Goal: Transaction & Acquisition: Purchase product/service

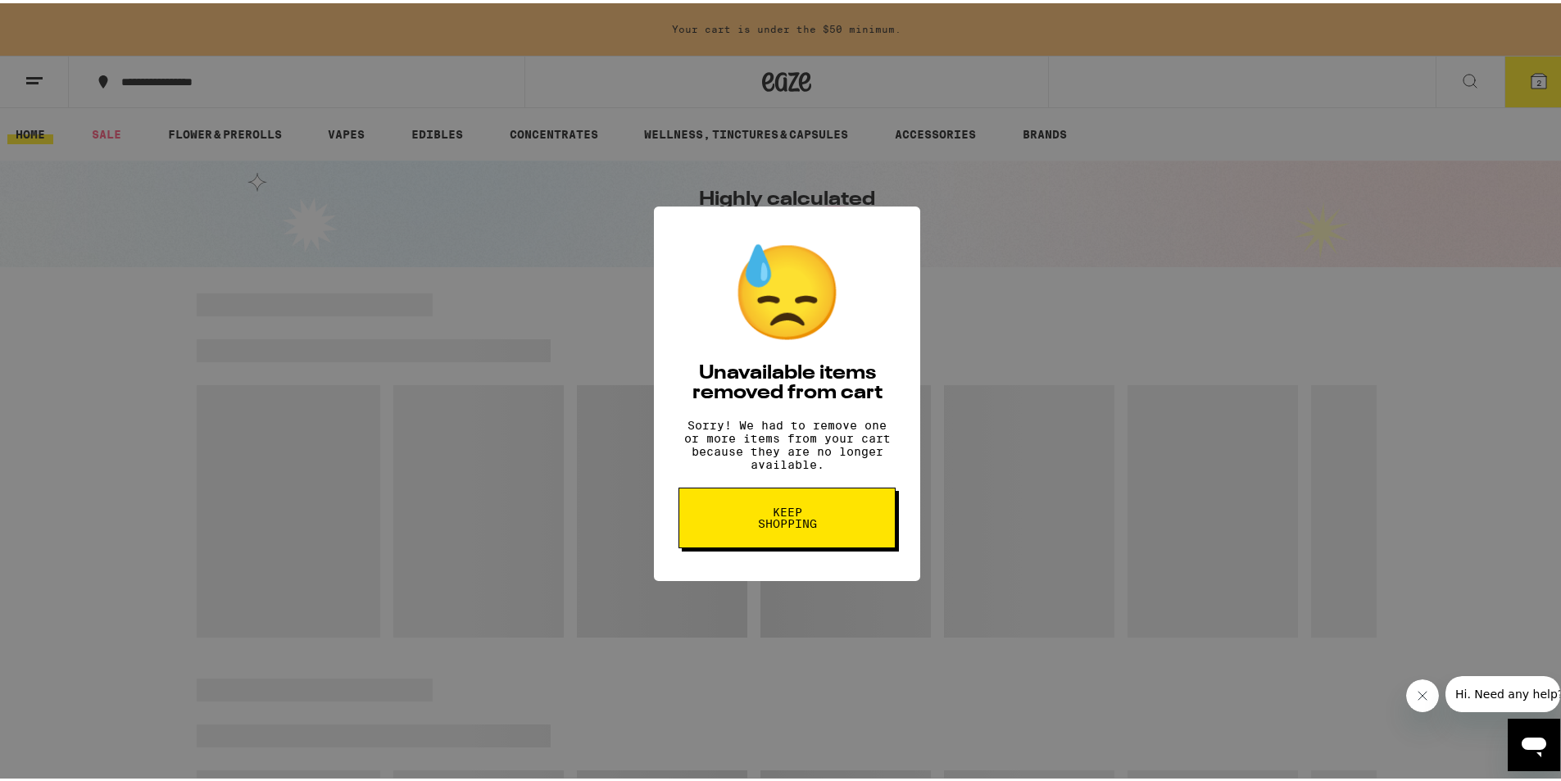
click at [764, 543] on button "Keep Shopping" at bounding box center [787, 514] width 217 height 61
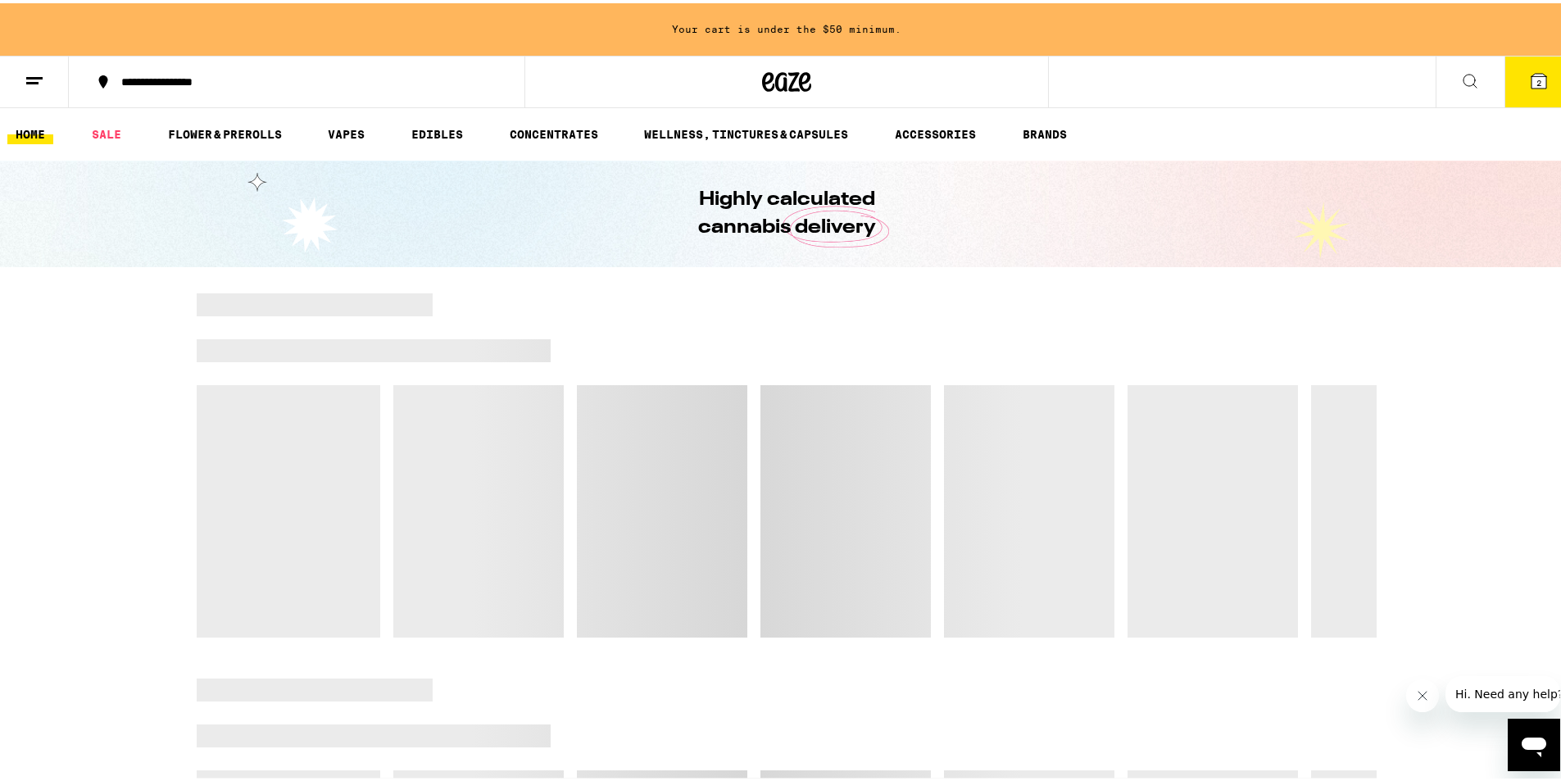
click at [1515, 81] on button "2" at bounding box center [1539, 78] width 69 height 51
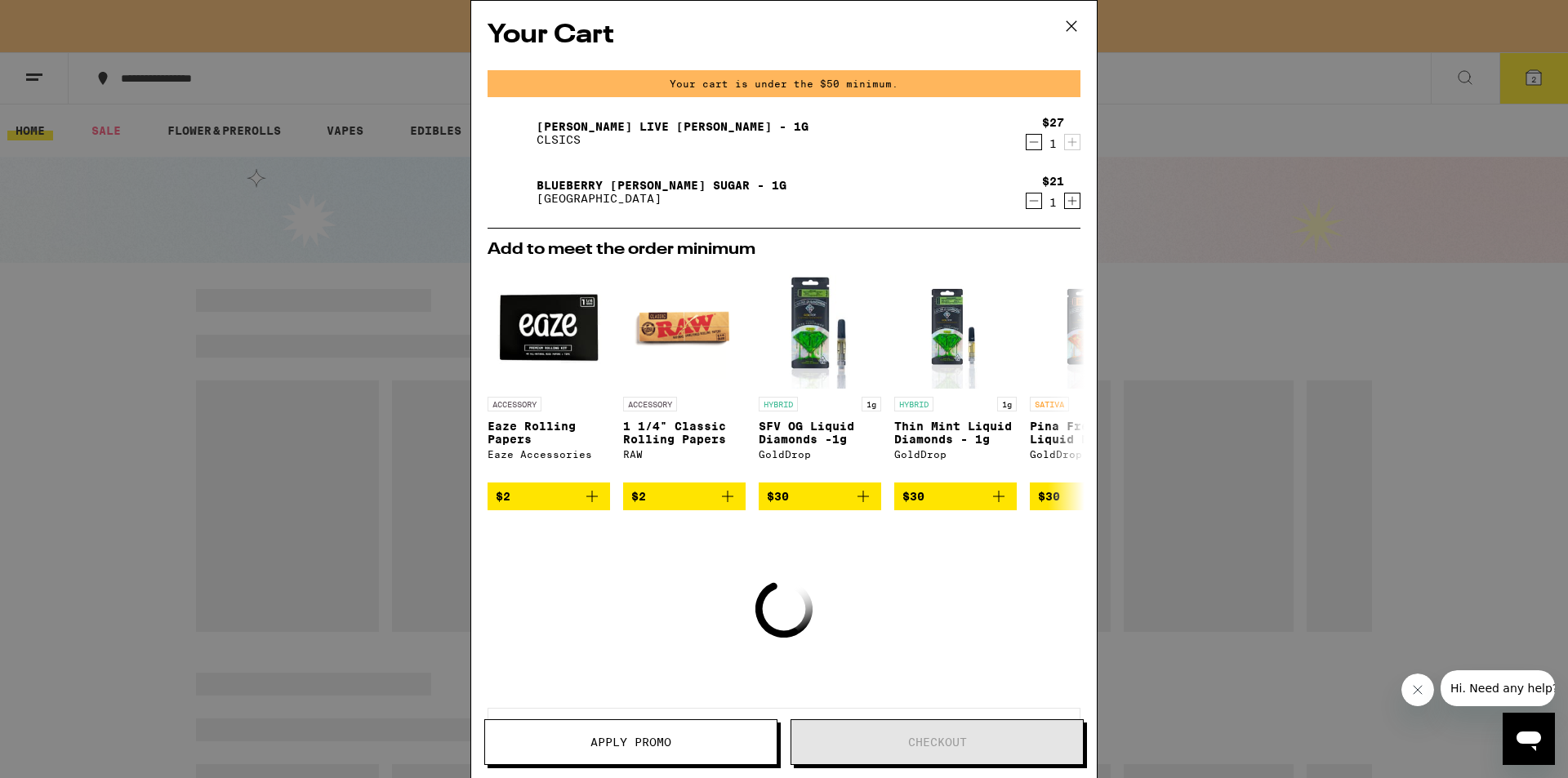
click at [1026, 203] on icon "Decrement" at bounding box center [1033, 201] width 15 height 20
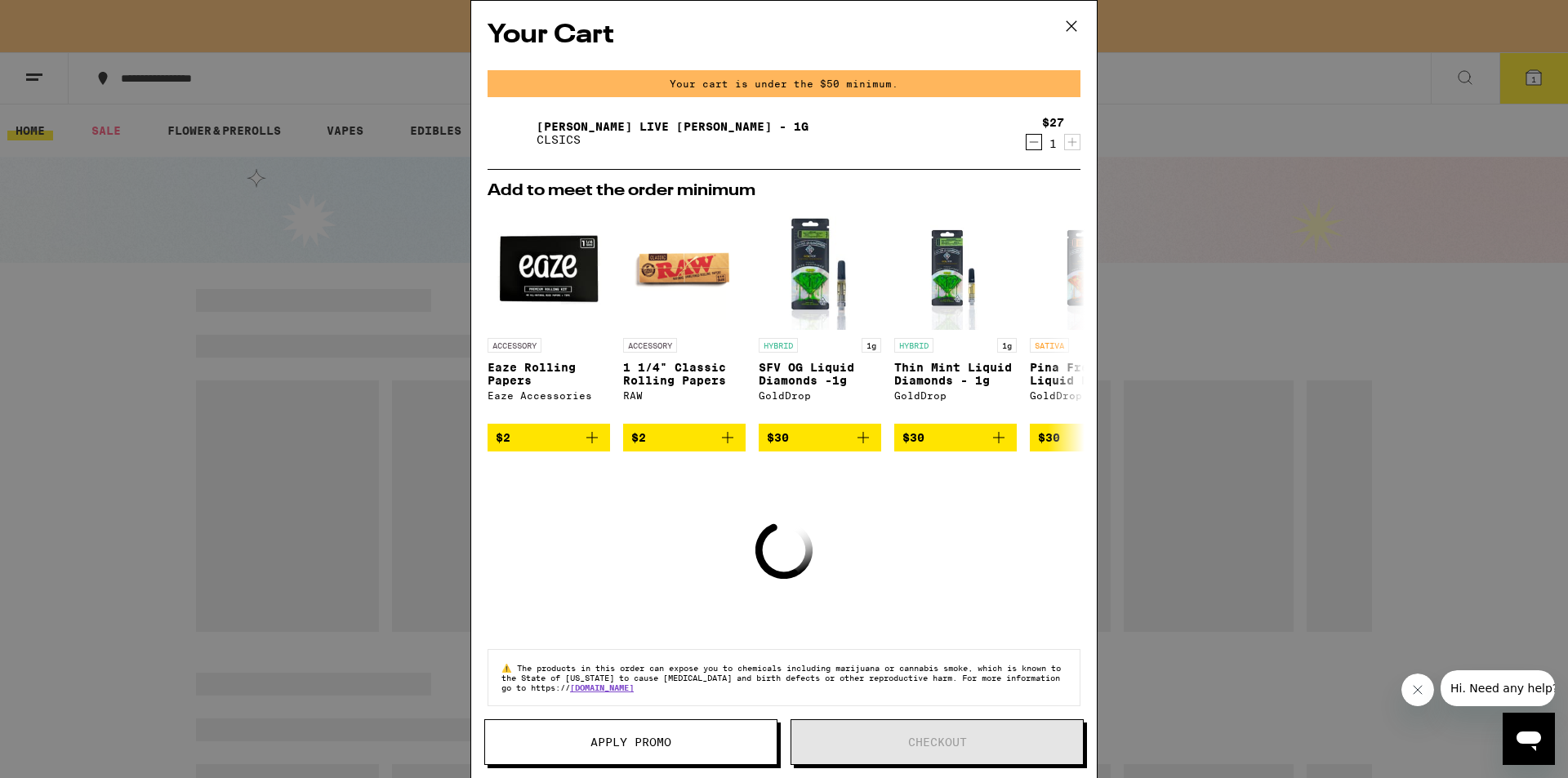
click at [1026, 138] on icon "Decrement" at bounding box center [1033, 142] width 15 height 20
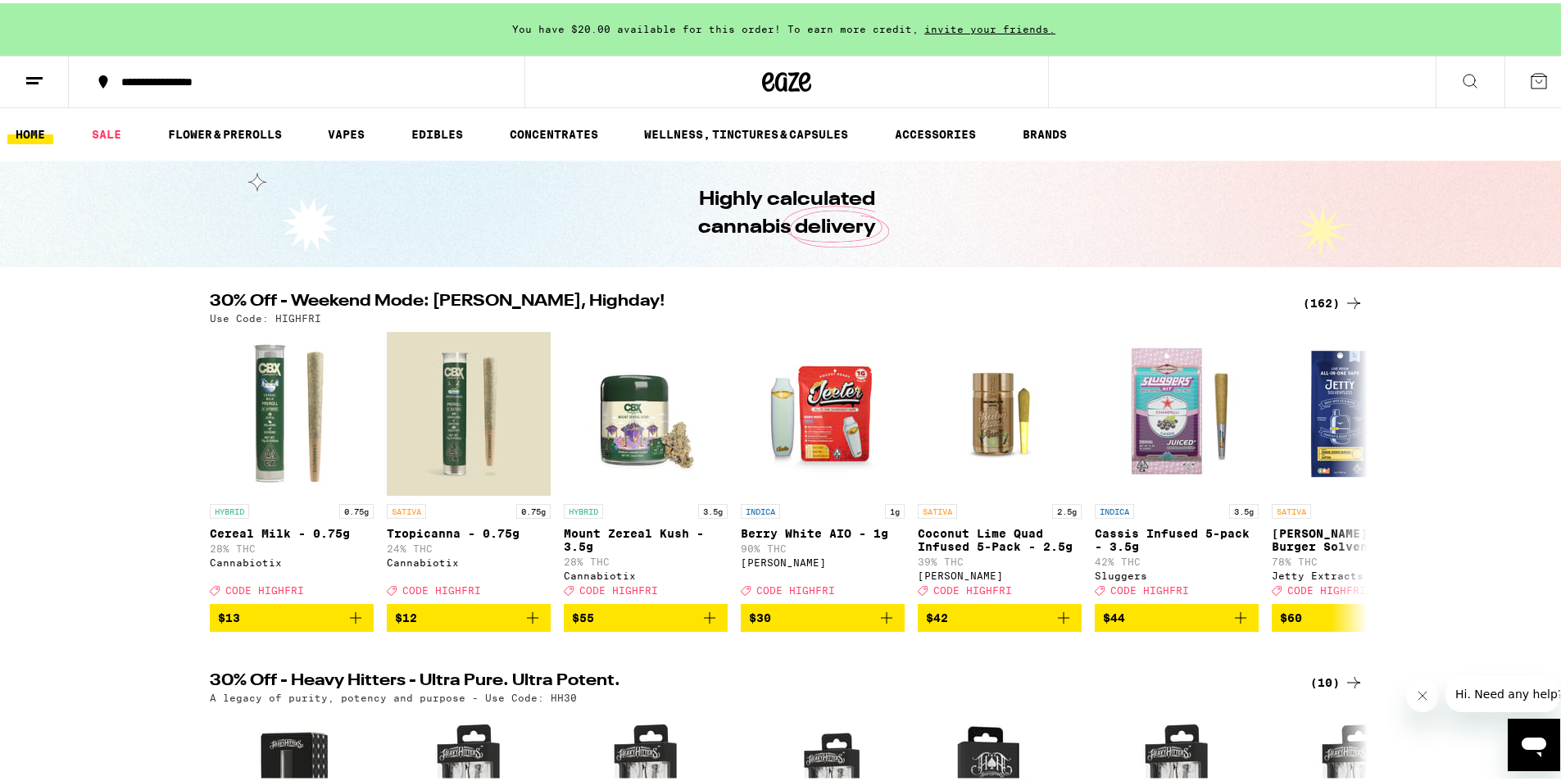
click at [1356, 290] on icon at bounding box center [1354, 300] width 20 height 20
click at [1337, 290] on div "(162)" at bounding box center [1333, 300] width 61 height 20
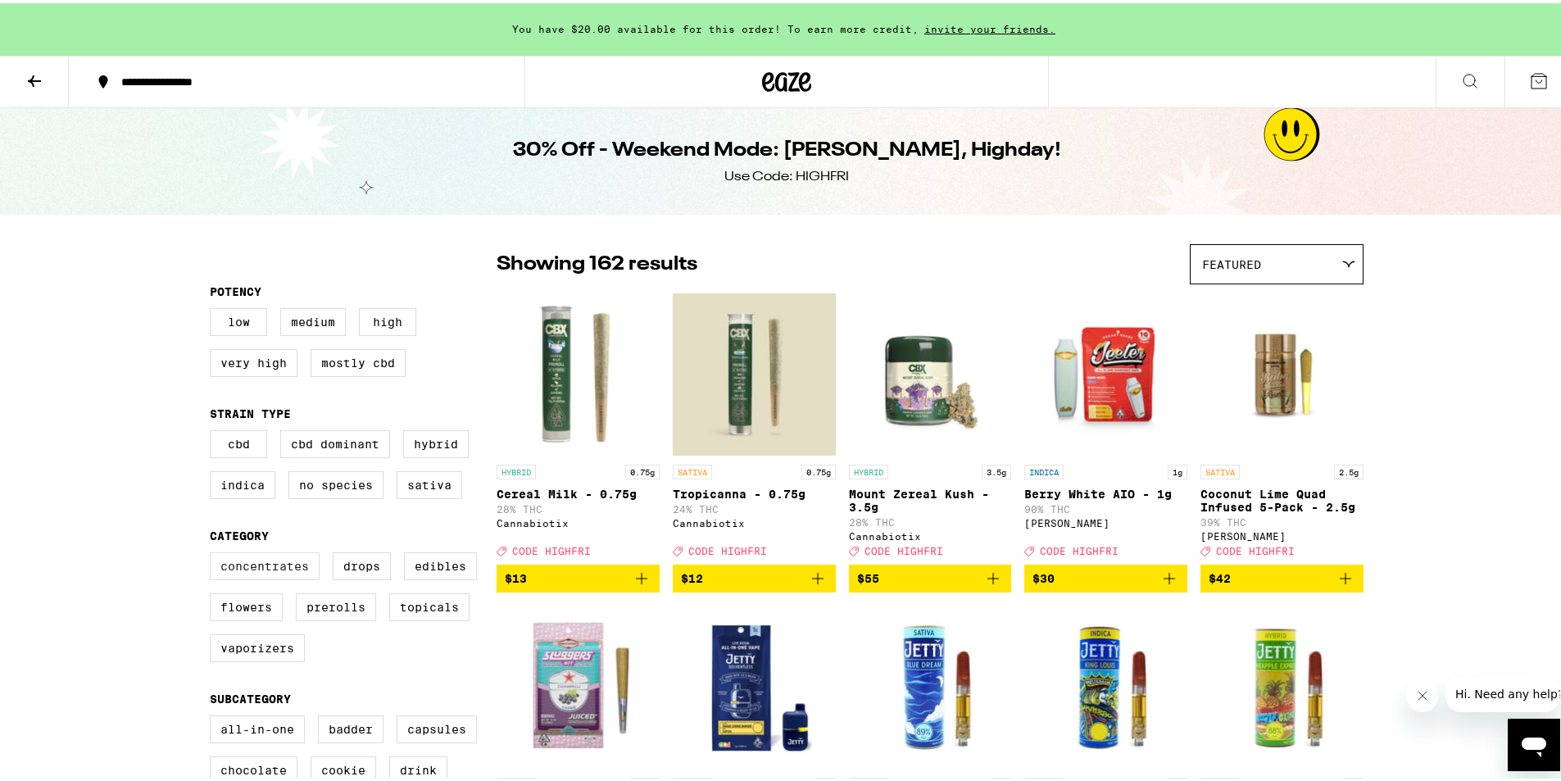
click at [279, 575] on label "Concentrates" at bounding box center [265, 563] width 110 height 28
click at [214, 552] on input "Concentrates" at bounding box center [213, 552] width 1 height 1
checkbox input "true"
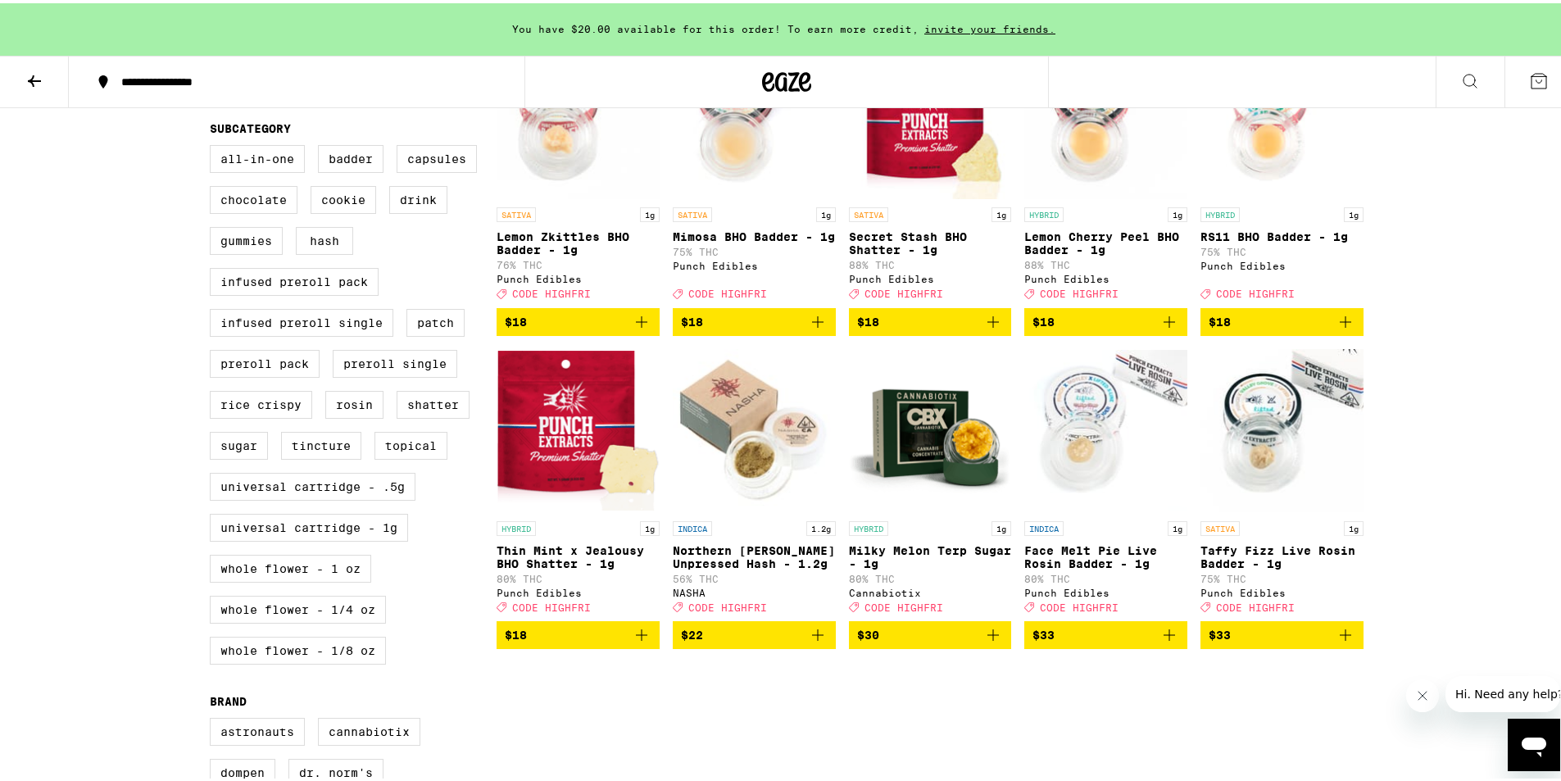
scroll to position [571, 0]
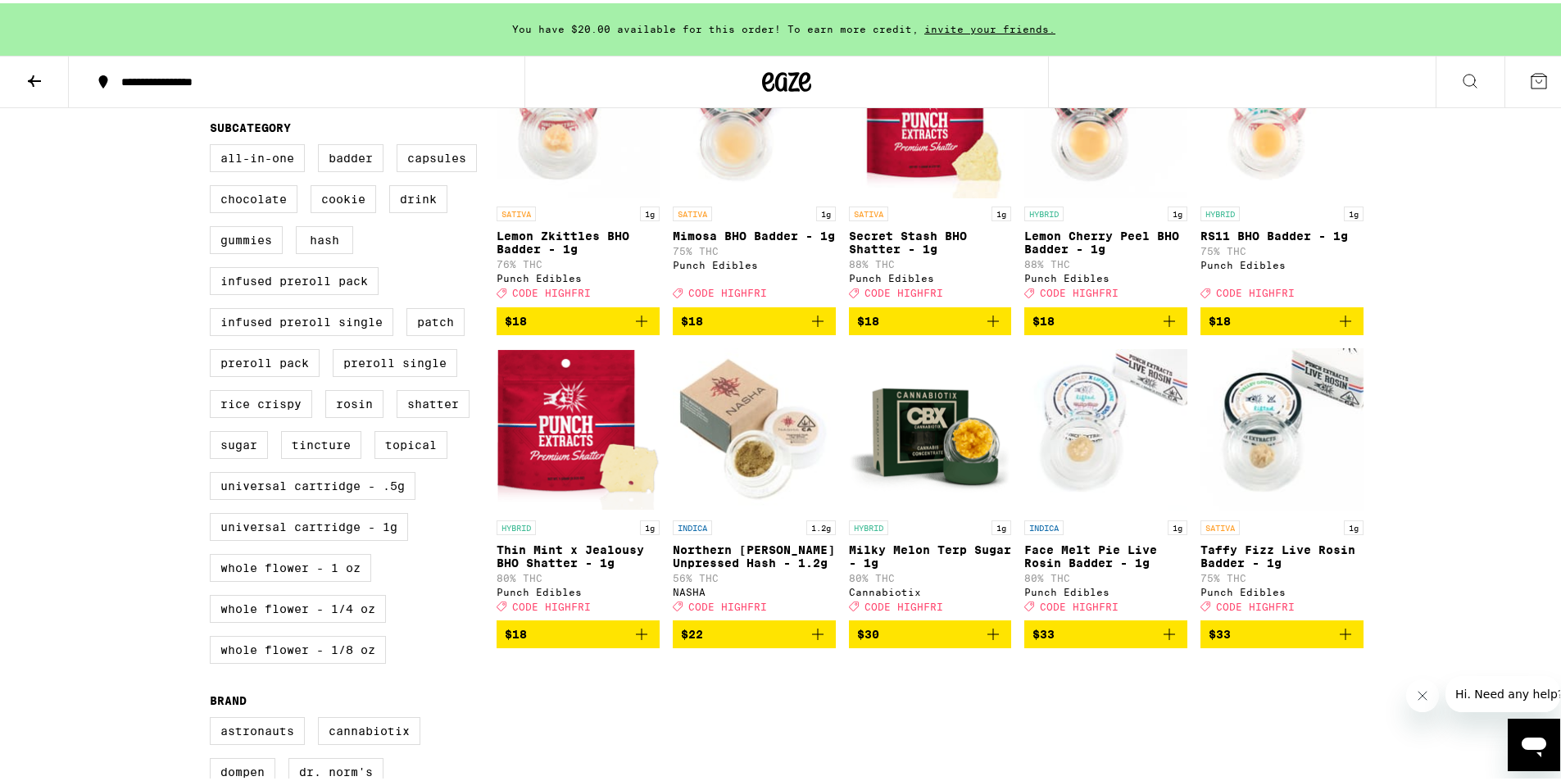
click at [1168, 641] on icon "Add to bag" at bounding box center [1170, 631] width 20 height 20
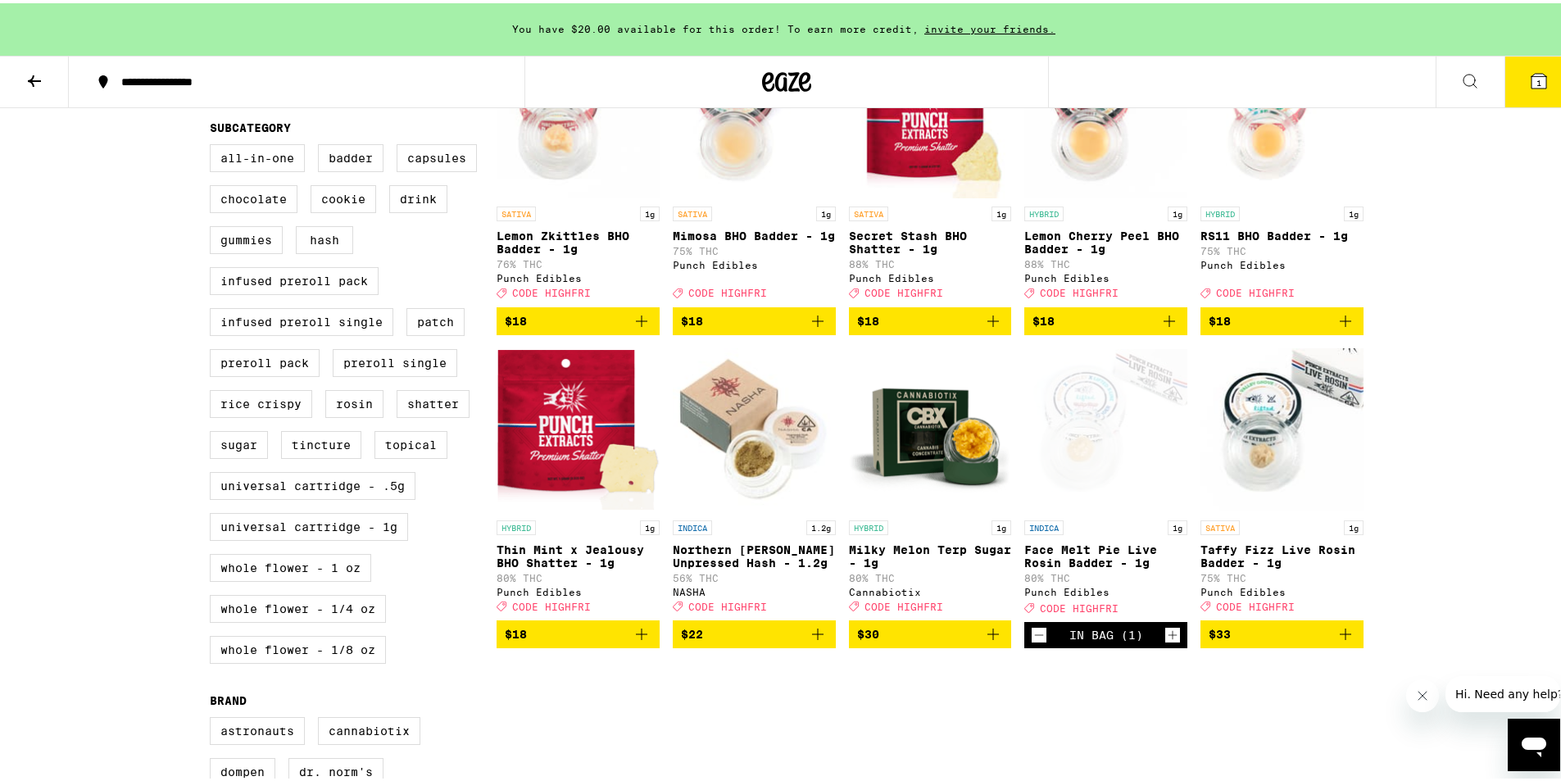
click at [1344, 641] on icon "Add to bag" at bounding box center [1346, 631] width 20 height 20
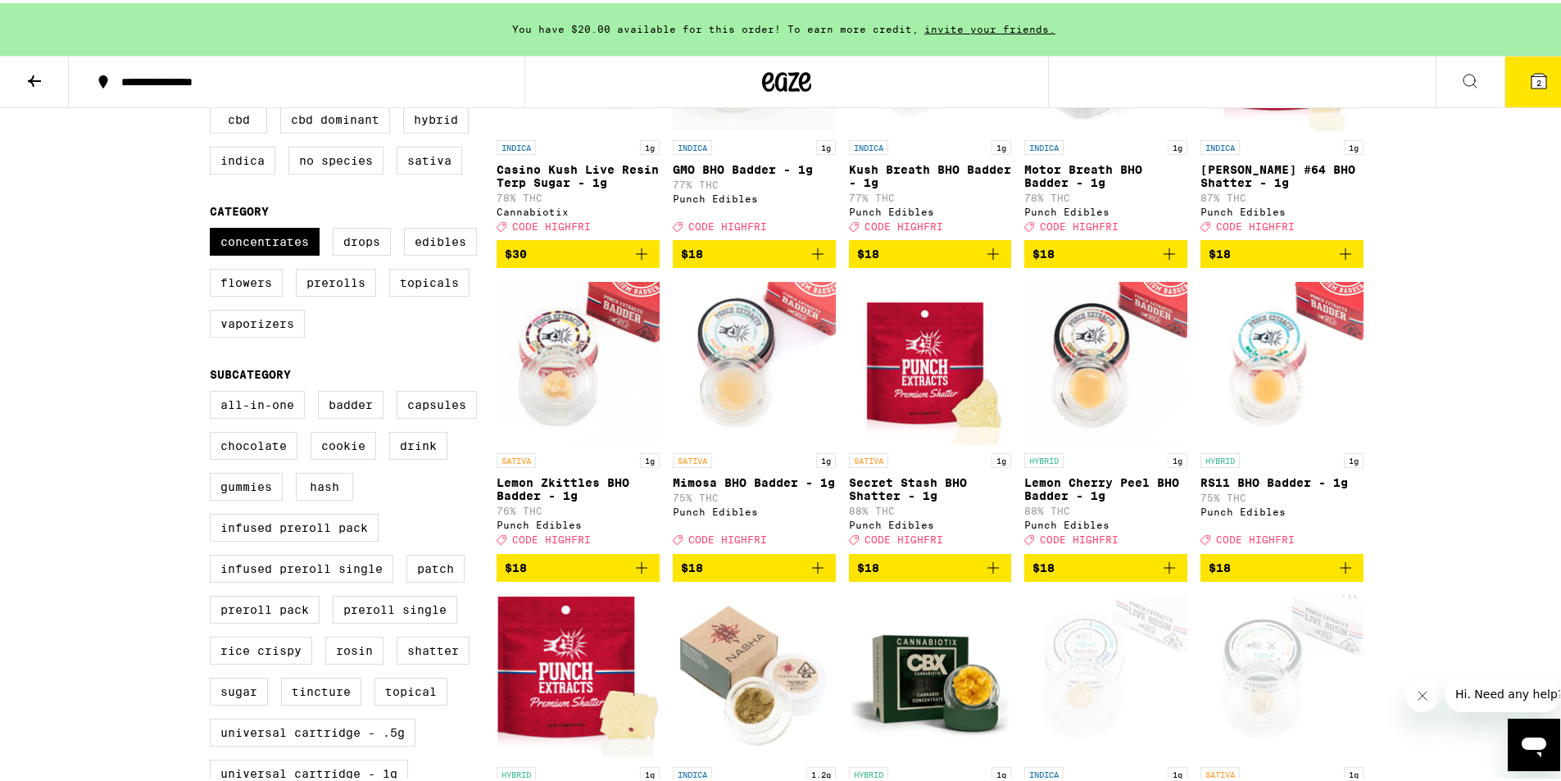
scroll to position [325, 0]
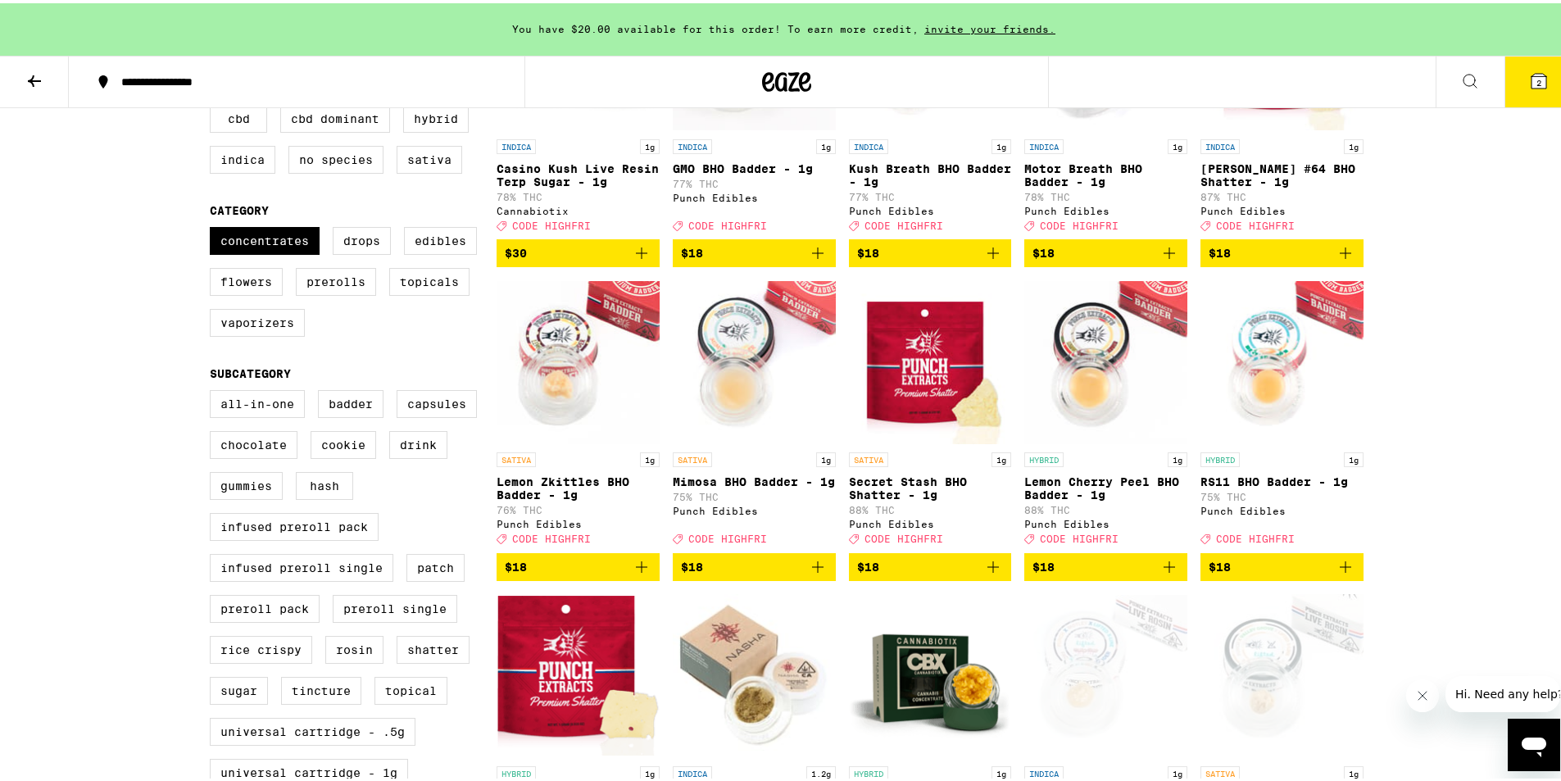
click at [1157, 350] on img "Open page for Lemon Cherry Peel BHO Badder - 1g from Punch Edibles" at bounding box center [1106, 359] width 163 height 164
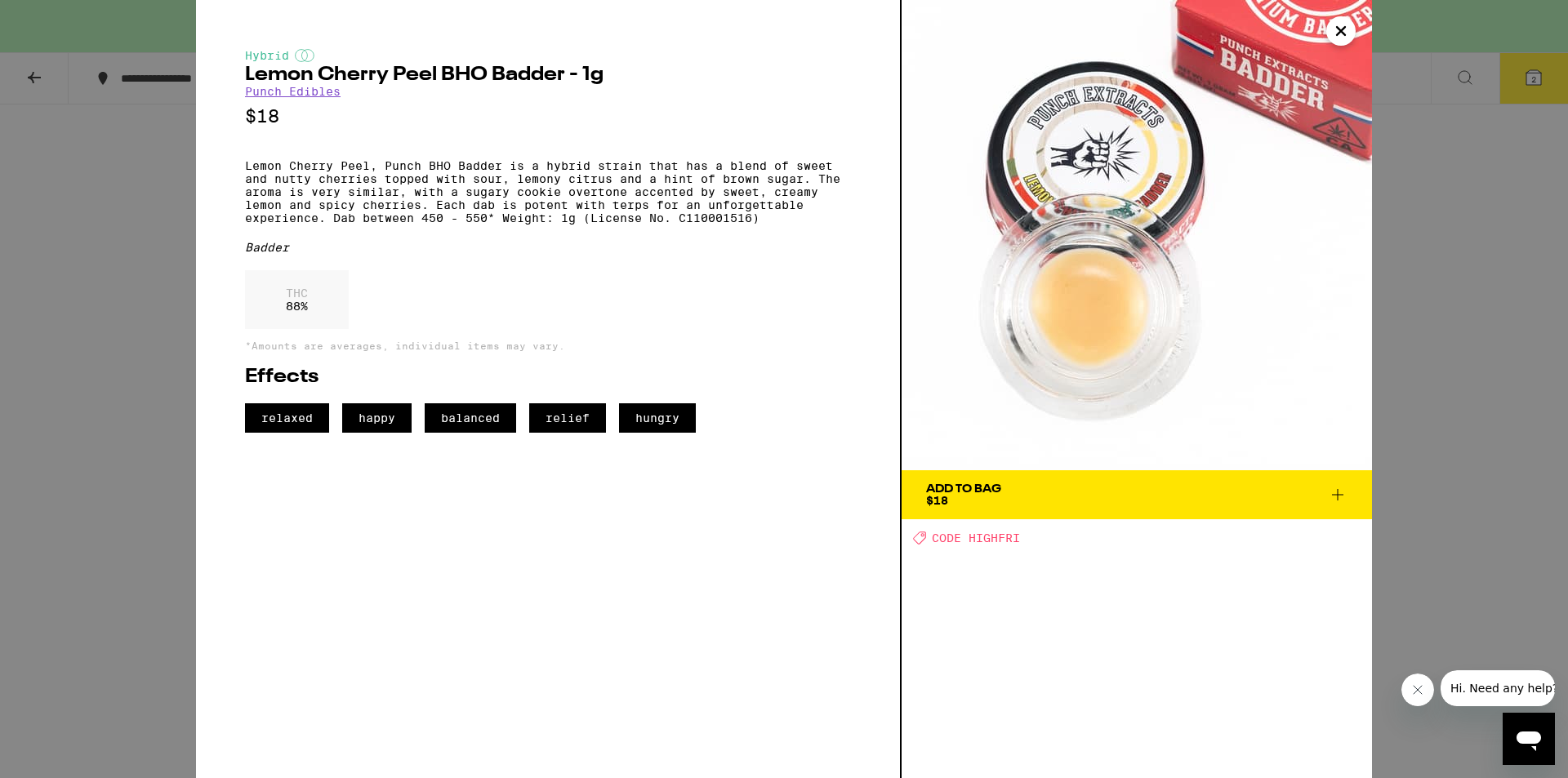
click at [1434, 322] on div "Hybrid Lemon Cherry Peel BHO Badder - 1g Punch Edibles $18 Lemon Cherry Peel, P…" at bounding box center [784, 389] width 1568 height 778
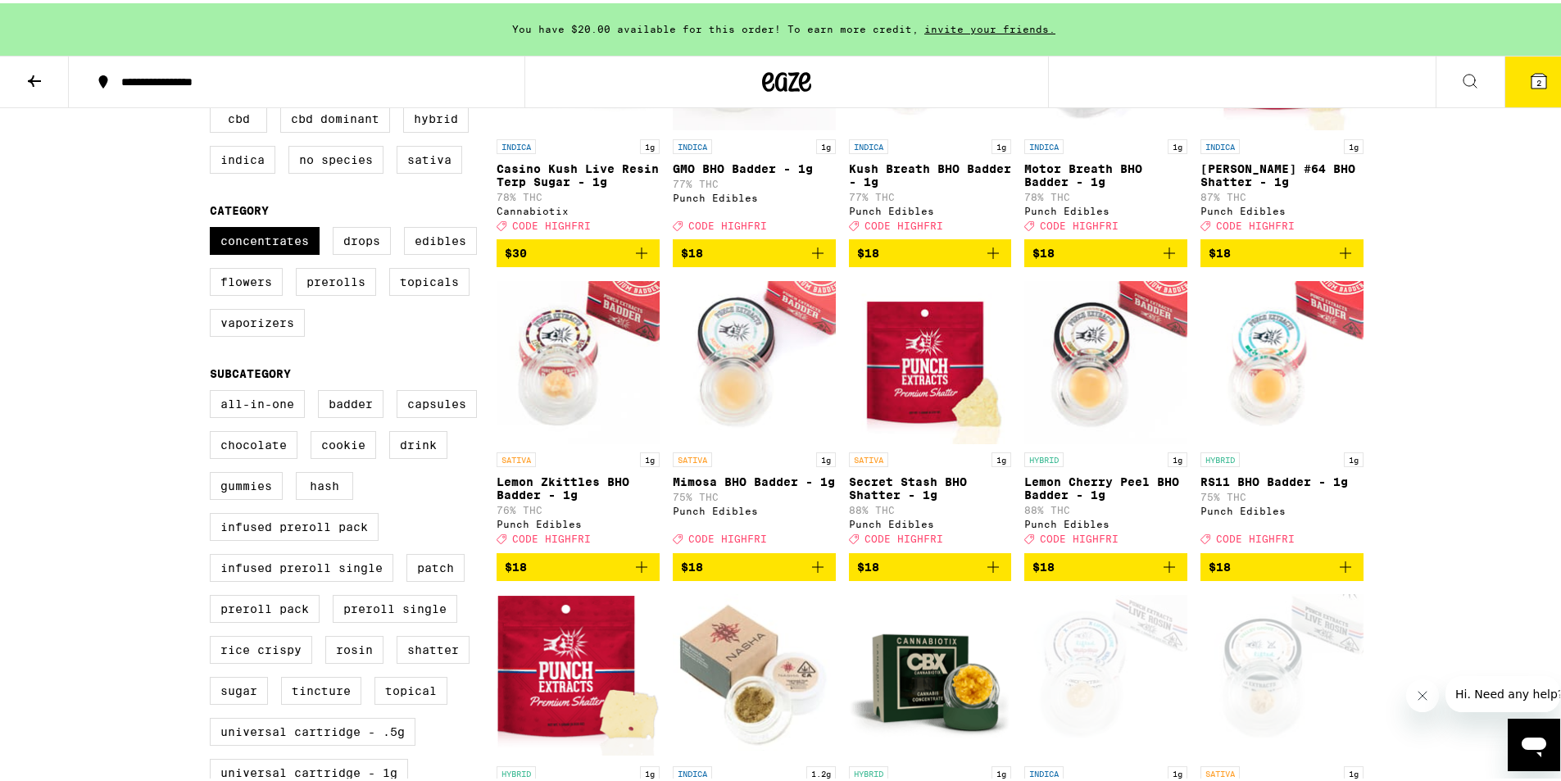
click at [1306, 402] on img "Open page for RS11 BHO Badder - 1g from Punch Edibles" at bounding box center [1282, 359] width 163 height 164
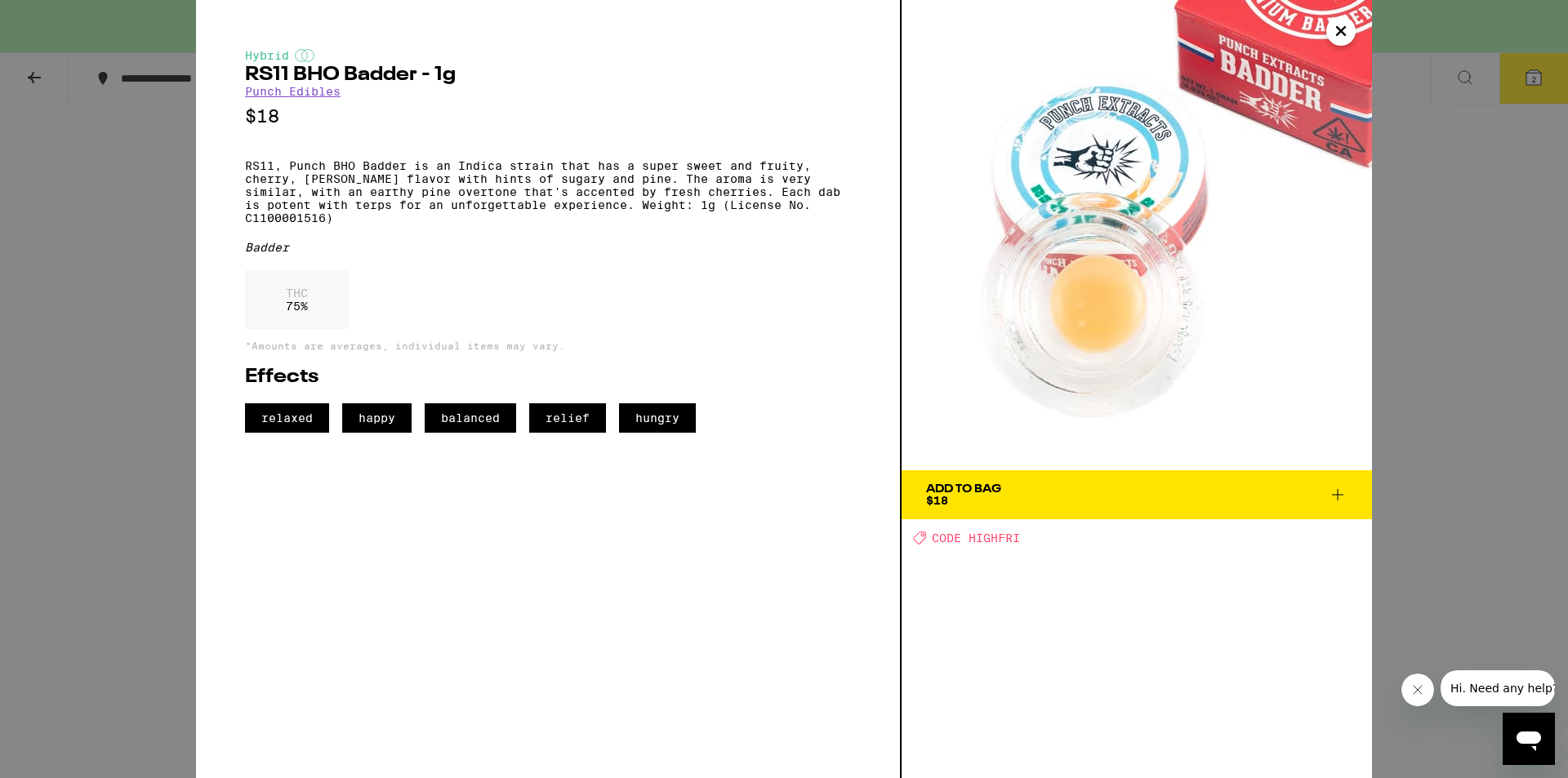
click at [1451, 385] on div "Hybrid RS11 BHO Badder - 1g Punch Edibles $18 RS11, Punch BHO Badder is an Indi…" at bounding box center [784, 389] width 1568 height 778
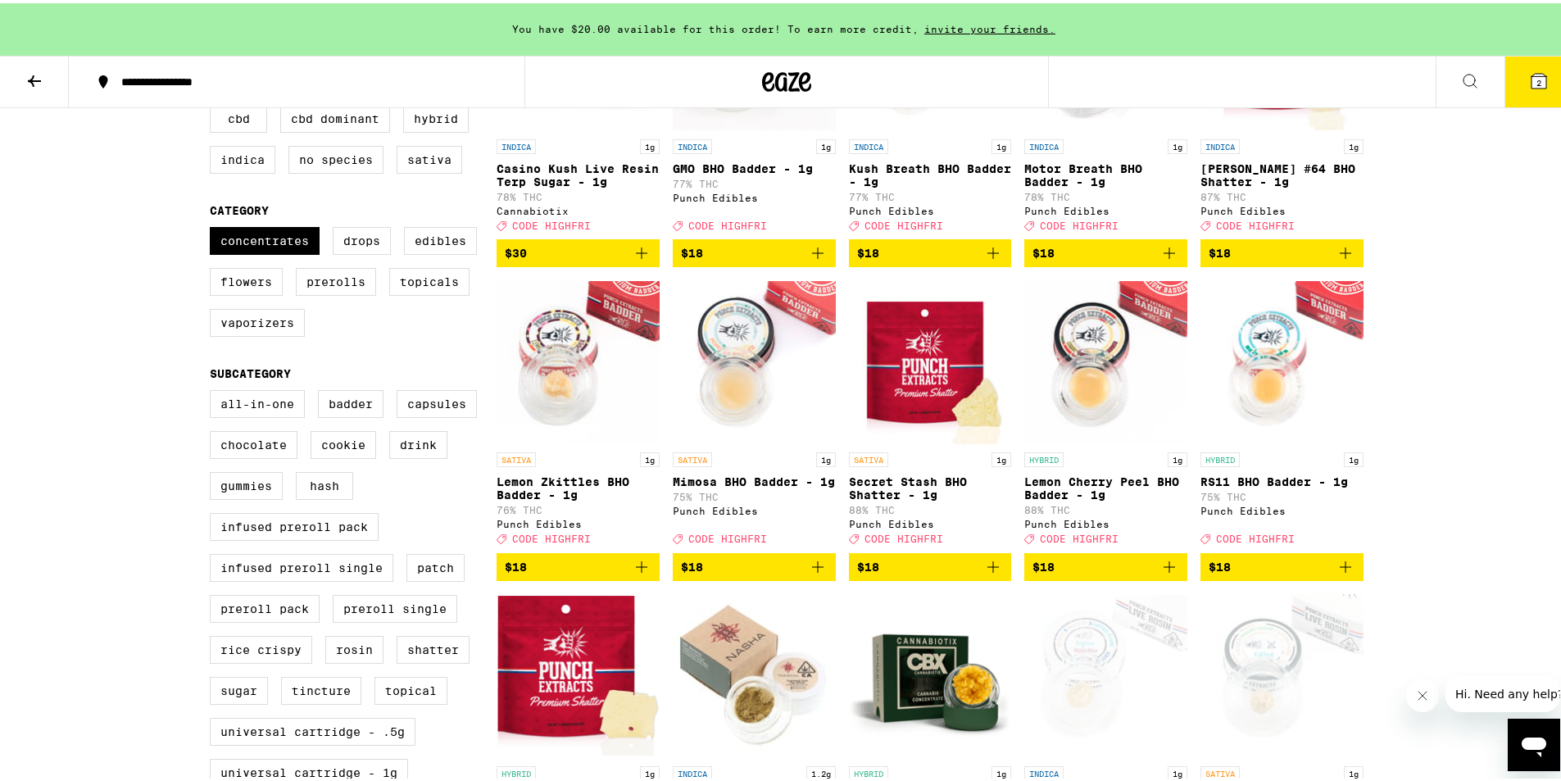
click at [765, 374] on img "Open page for Mimosa BHO Badder - 1g from Punch Edibles" at bounding box center [754, 359] width 163 height 164
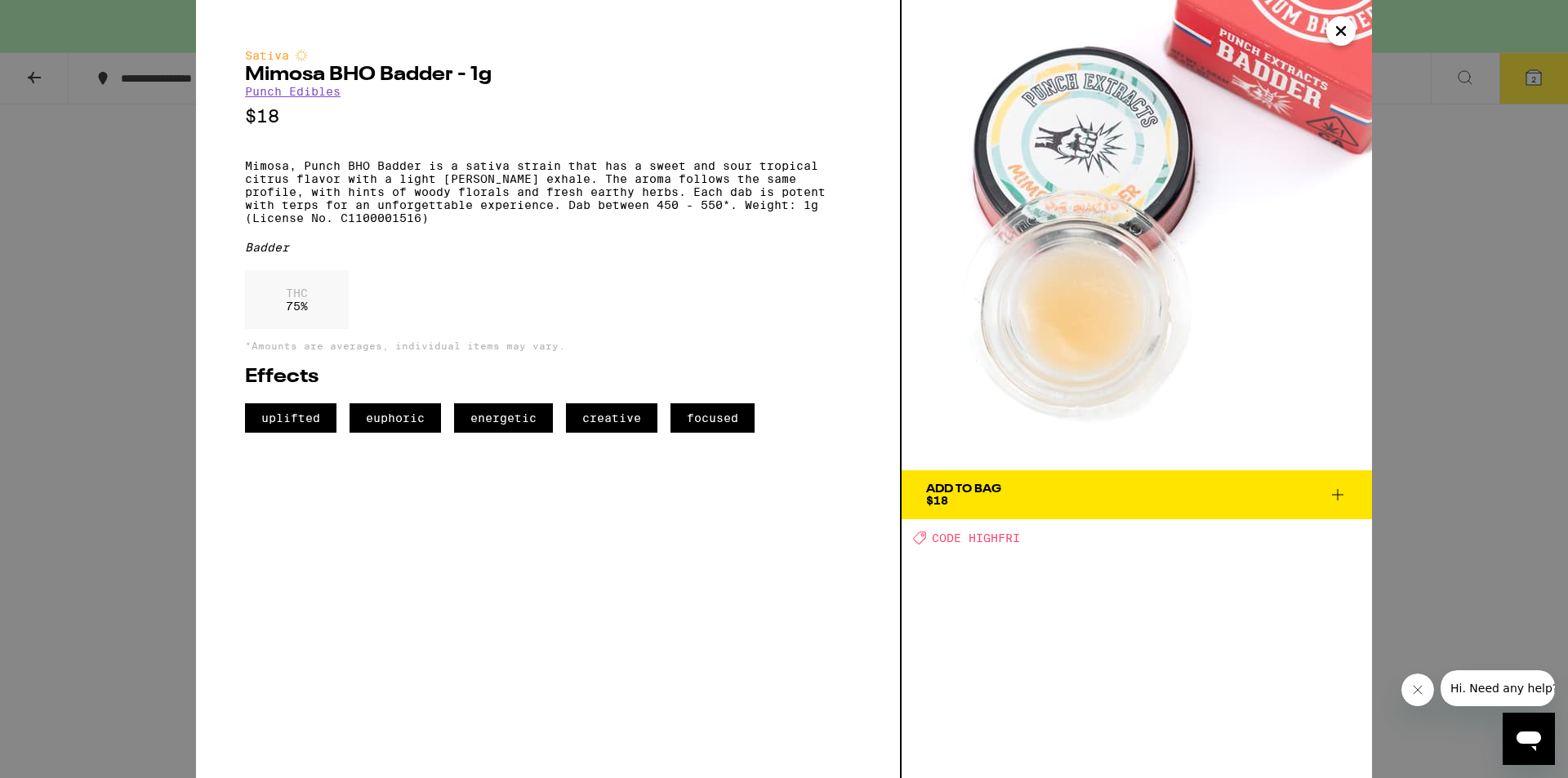
click at [1483, 341] on div "Sativa Mimosa BHO Badder - 1g Punch Edibles $18 Mimosa, Punch BHO Badder is a s…" at bounding box center [784, 389] width 1568 height 778
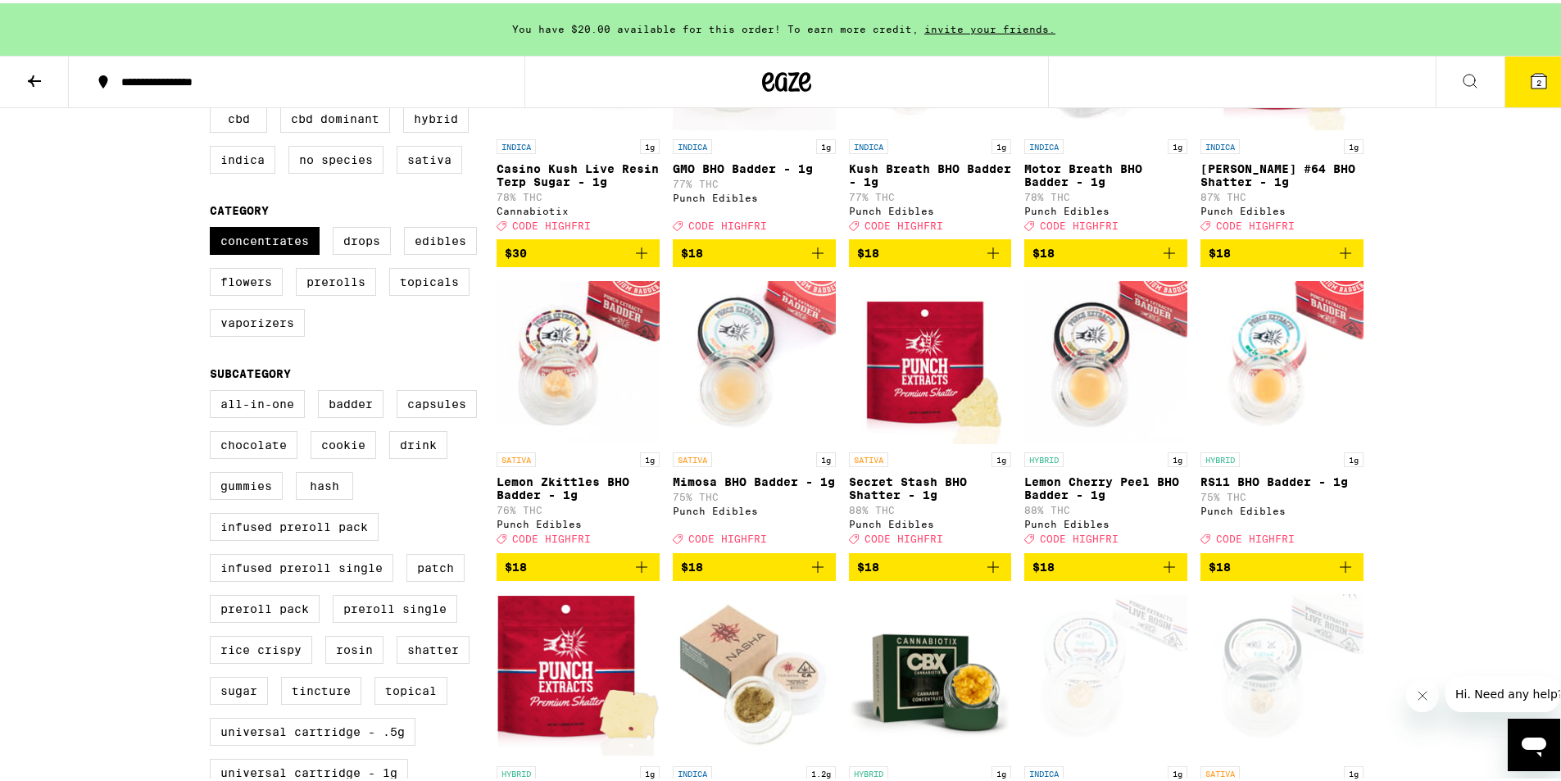
click at [575, 393] on img "Open page for Lemon Zkittles BHO Badder - 1g from Punch Edibles" at bounding box center [578, 359] width 163 height 164
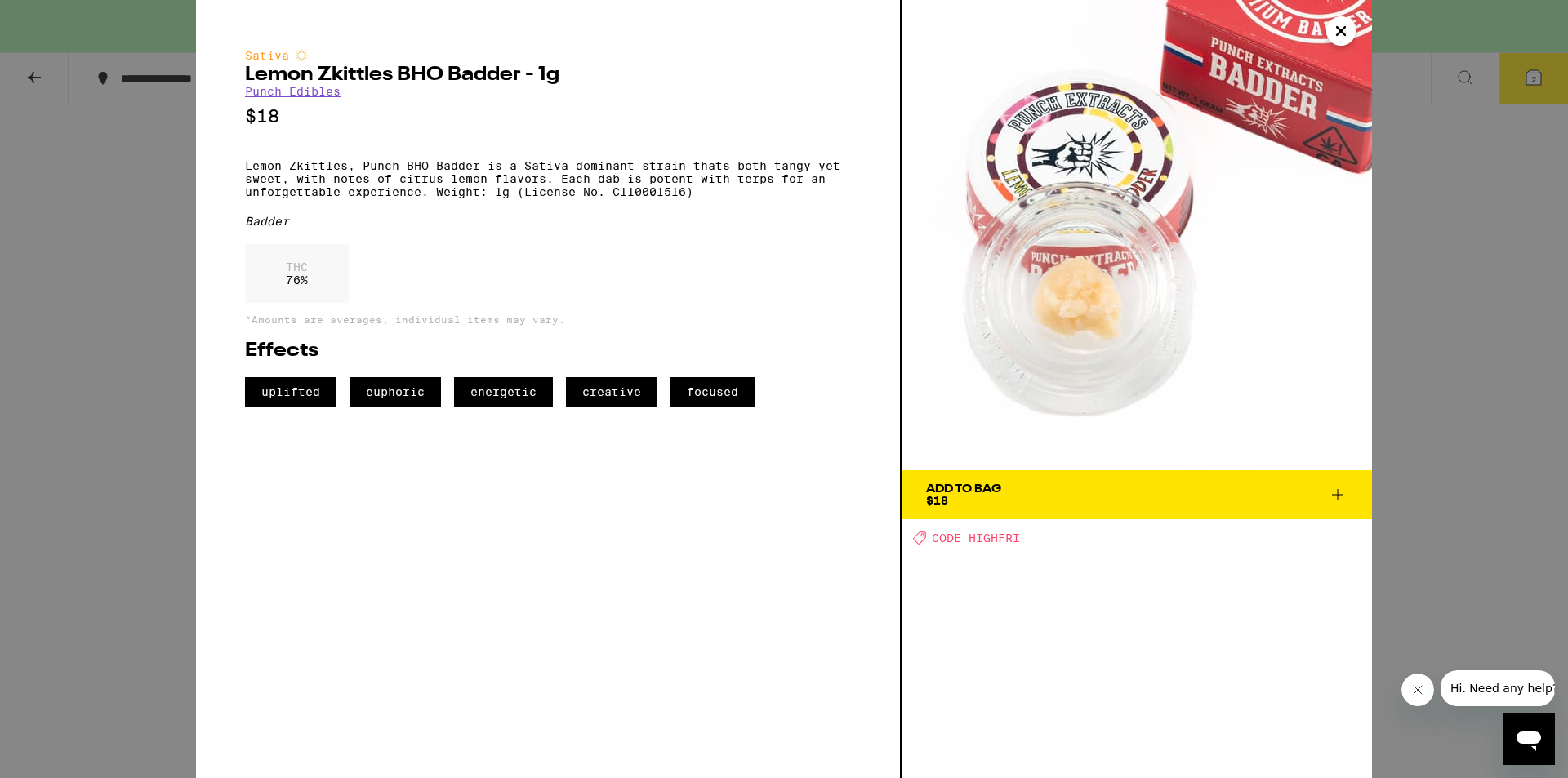
click at [1470, 296] on div "Sativa Lemon Zkittles BHO Badder - 1g Punch Edibles $18 Lemon Zkittles, Punch B…" at bounding box center [784, 389] width 1568 height 778
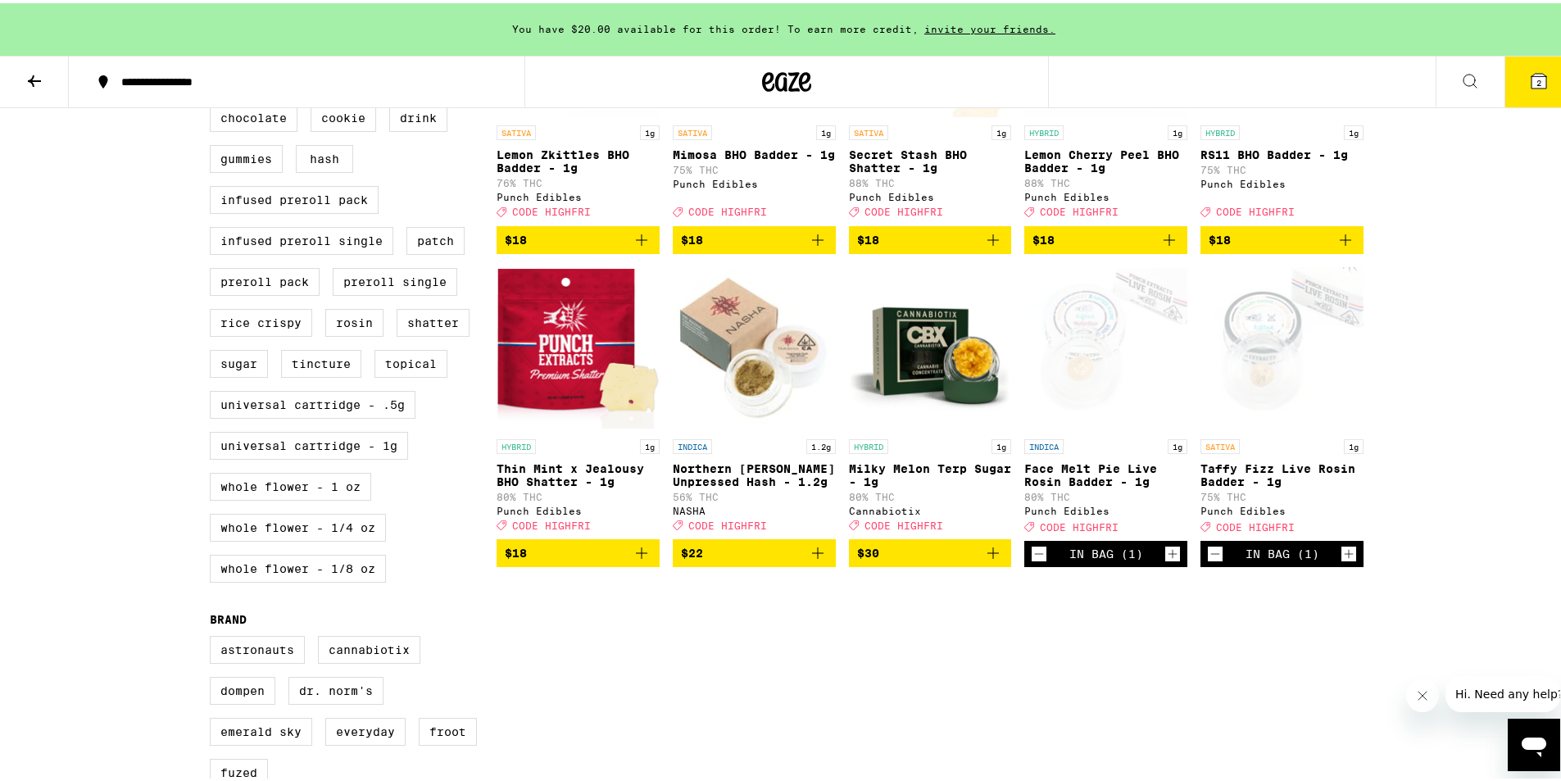
scroll to position [653, 0]
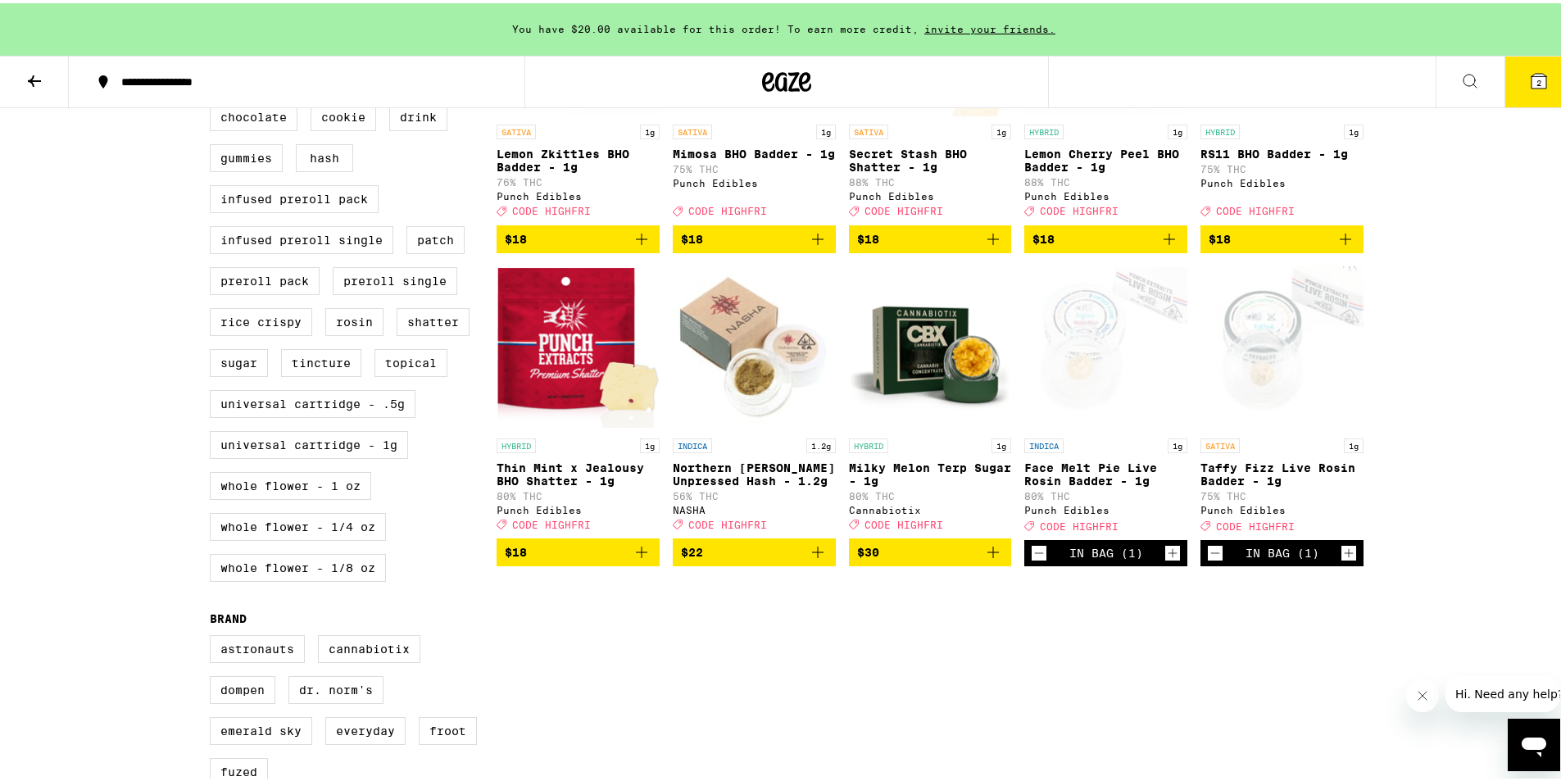
click at [930, 377] on img "Open page for Milky Melon Terp Sugar - 1g from Cannabiotix" at bounding box center [930, 345] width 163 height 164
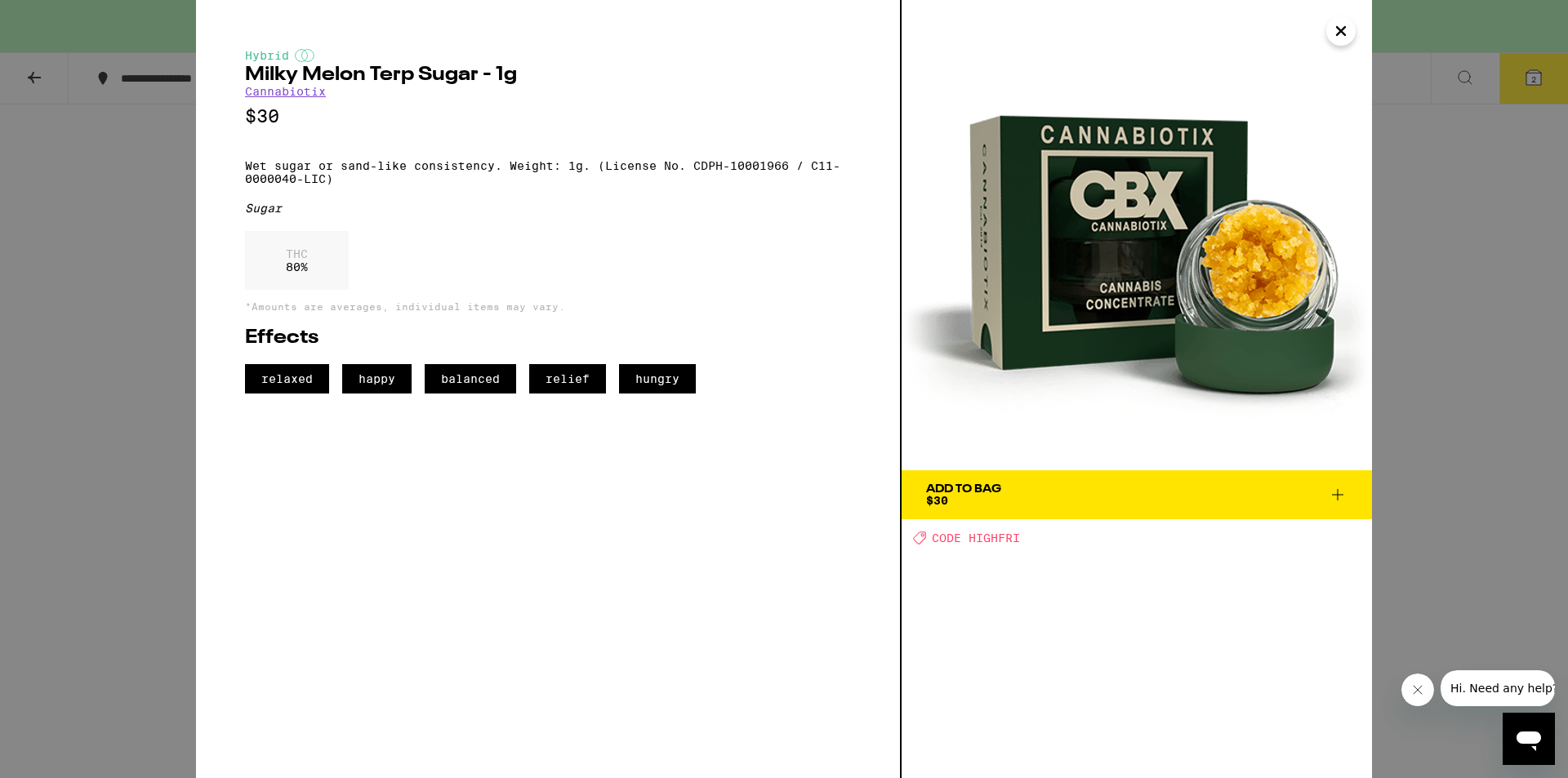
click at [1338, 499] on icon at bounding box center [1338, 495] width 20 height 20
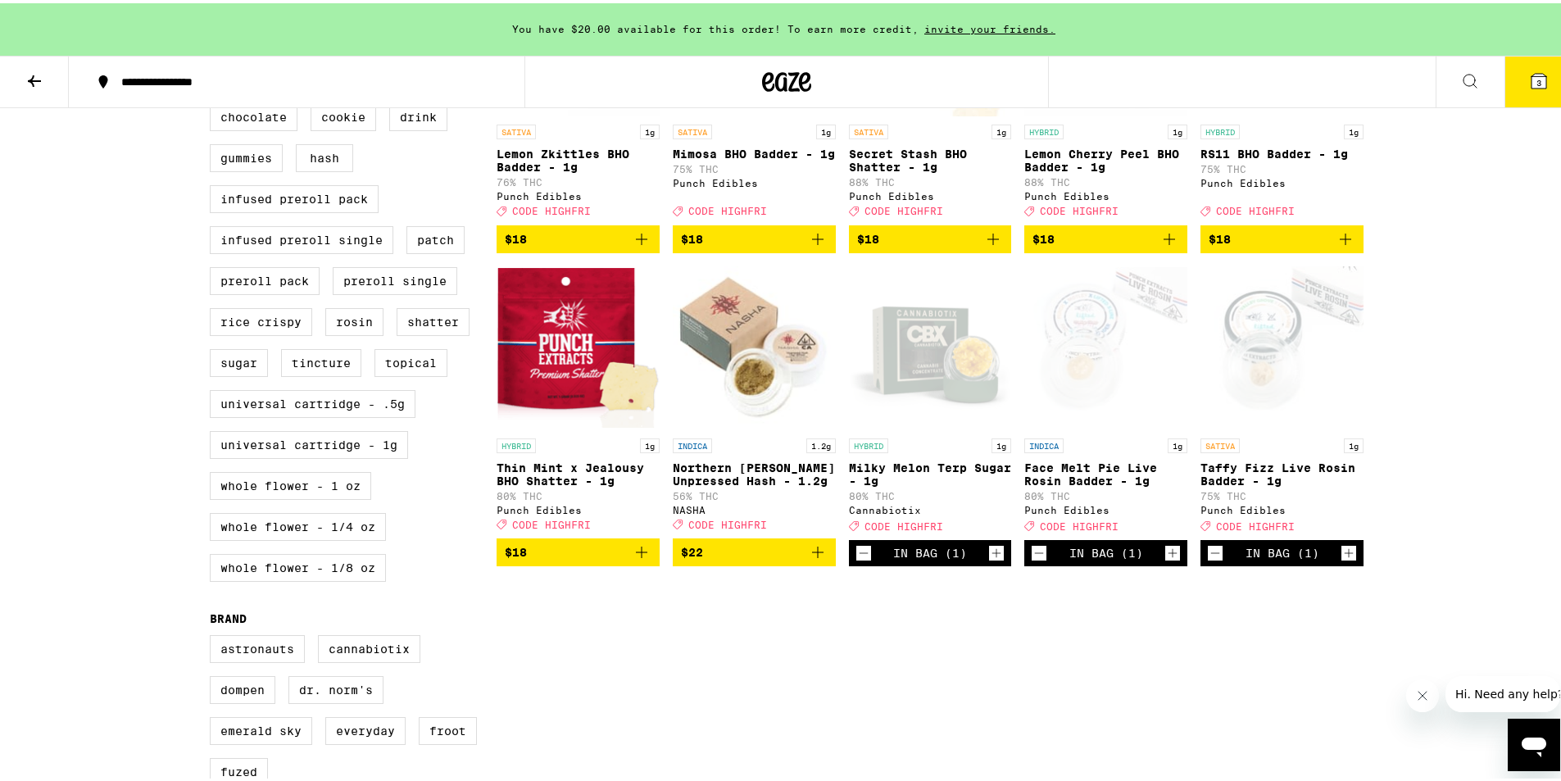
click at [1471, 489] on div "**********" at bounding box center [787, 371] width 1574 height 2049
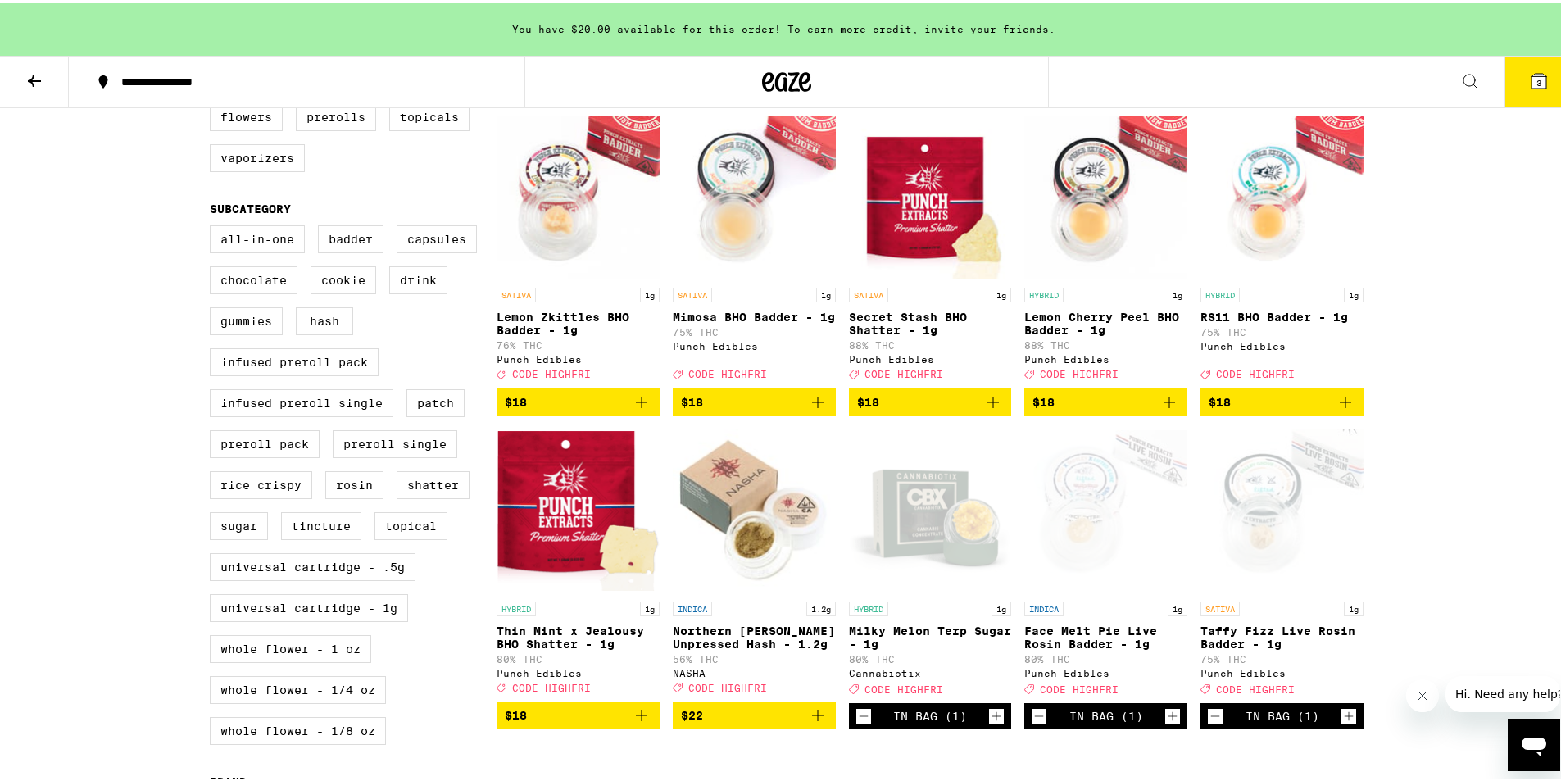
scroll to position [491, 0]
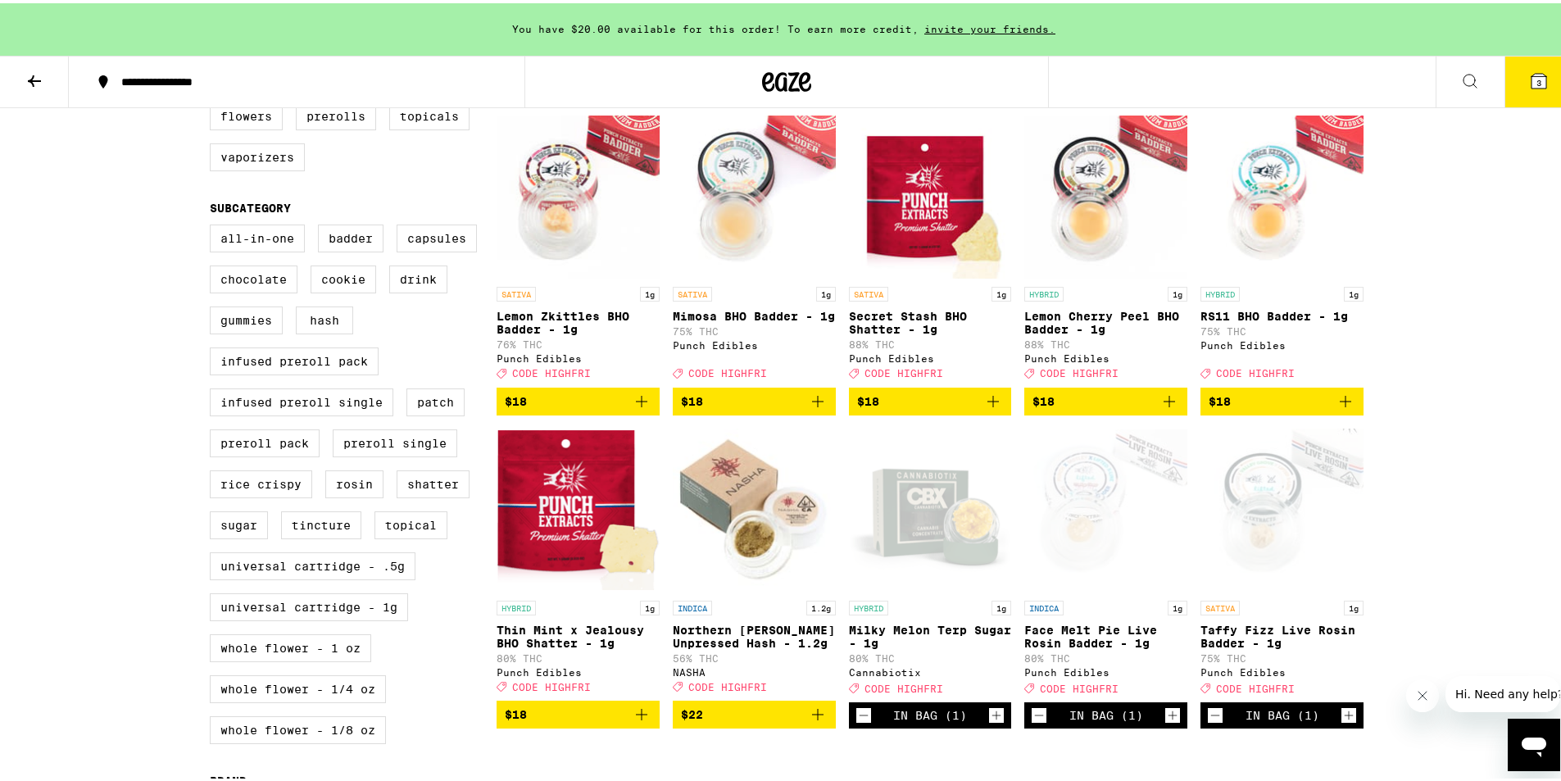
click at [1162, 408] on icon "Add to bag" at bounding box center [1170, 399] width 20 height 20
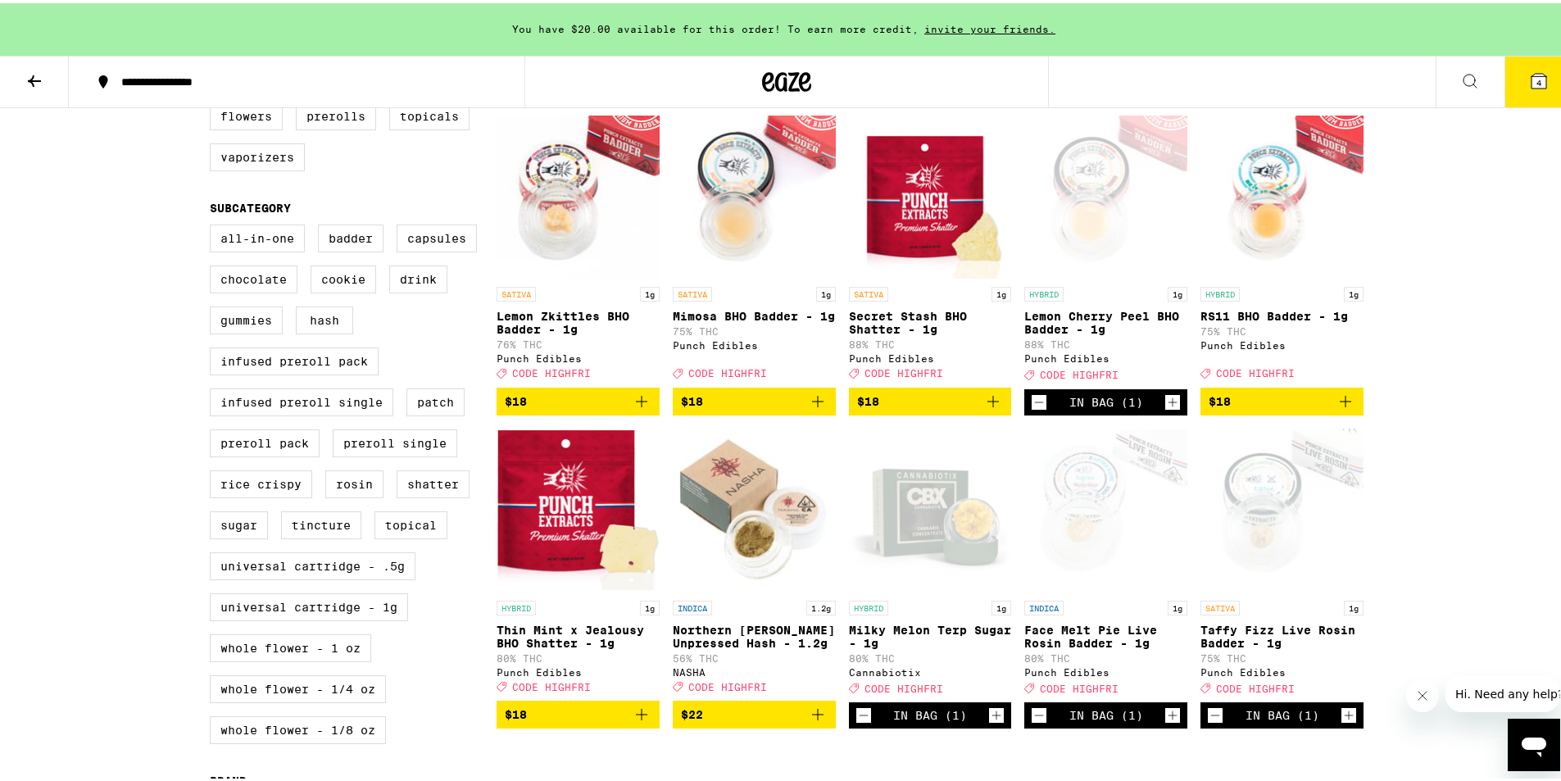
click at [570, 206] on img "Open page for Lemon Zkittles BHO Badder - 1g from Punch Edibles" at bounding box center [578, 193] width 163 height 164
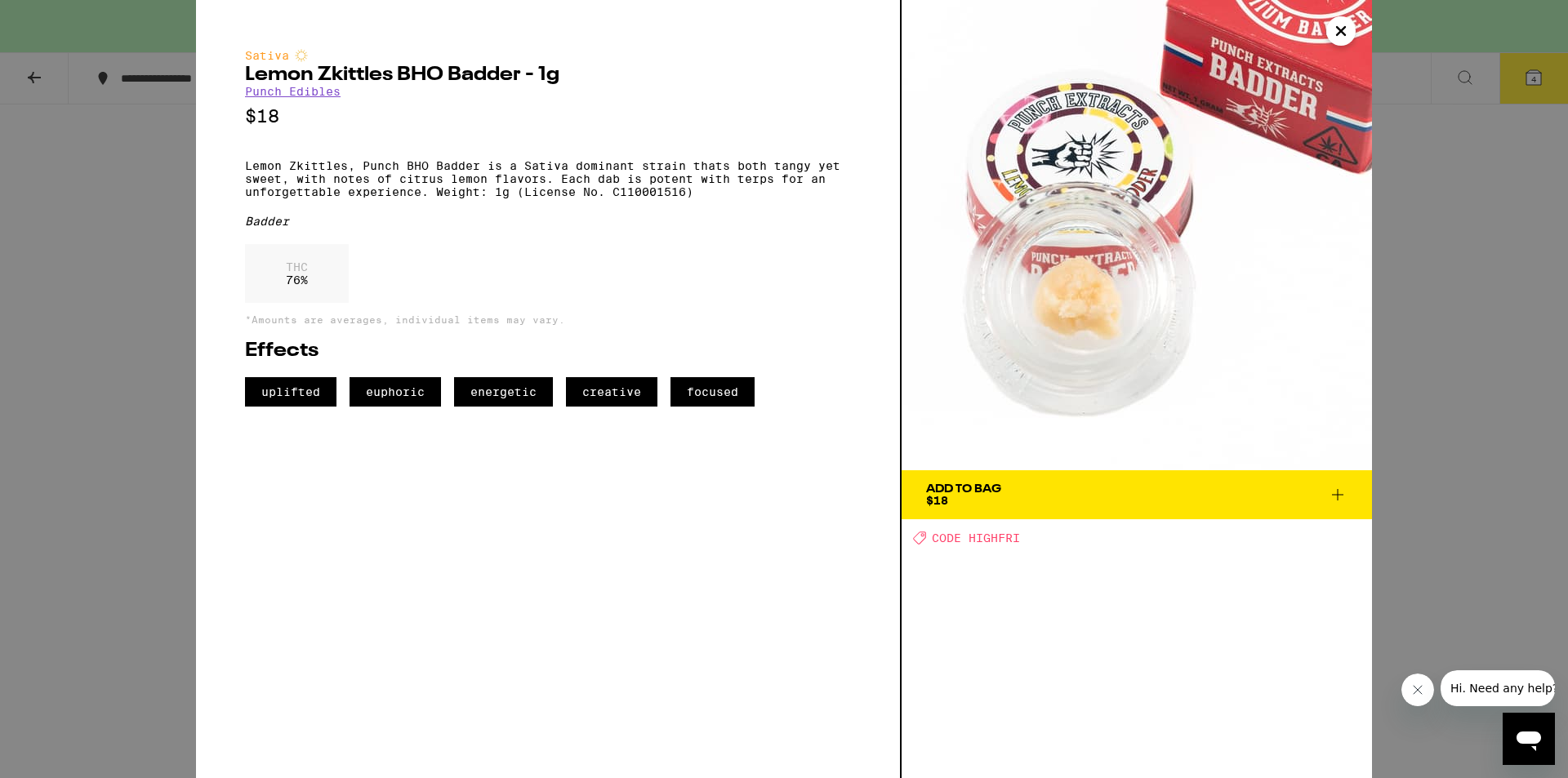
click at [1338, 30] on icon "Close" at bounding box center [1341, 31] width 8 height 8
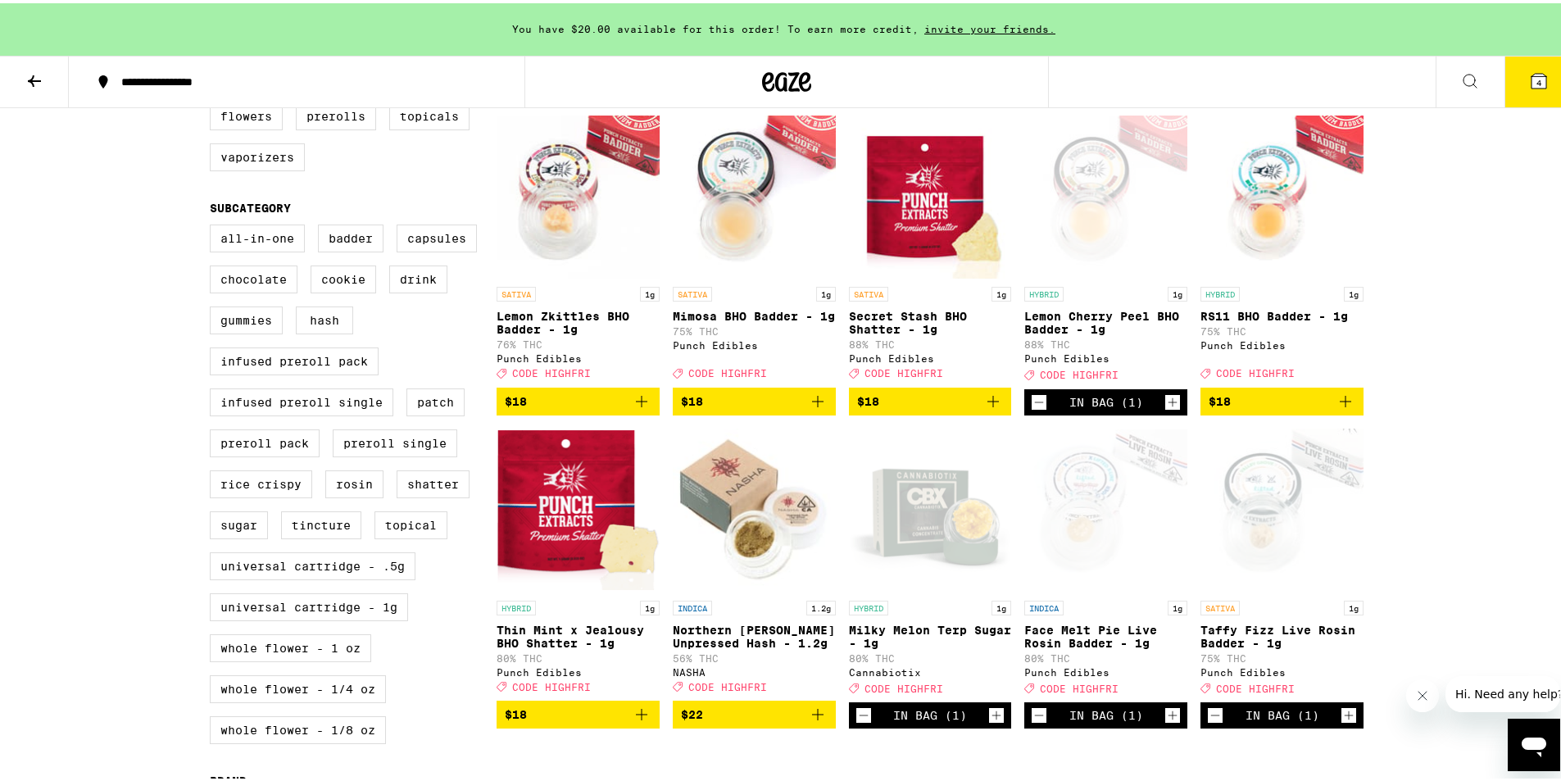
click at [636, 404] on icon "Add to bag" at bounding box center [641, 398] width 11 height 11
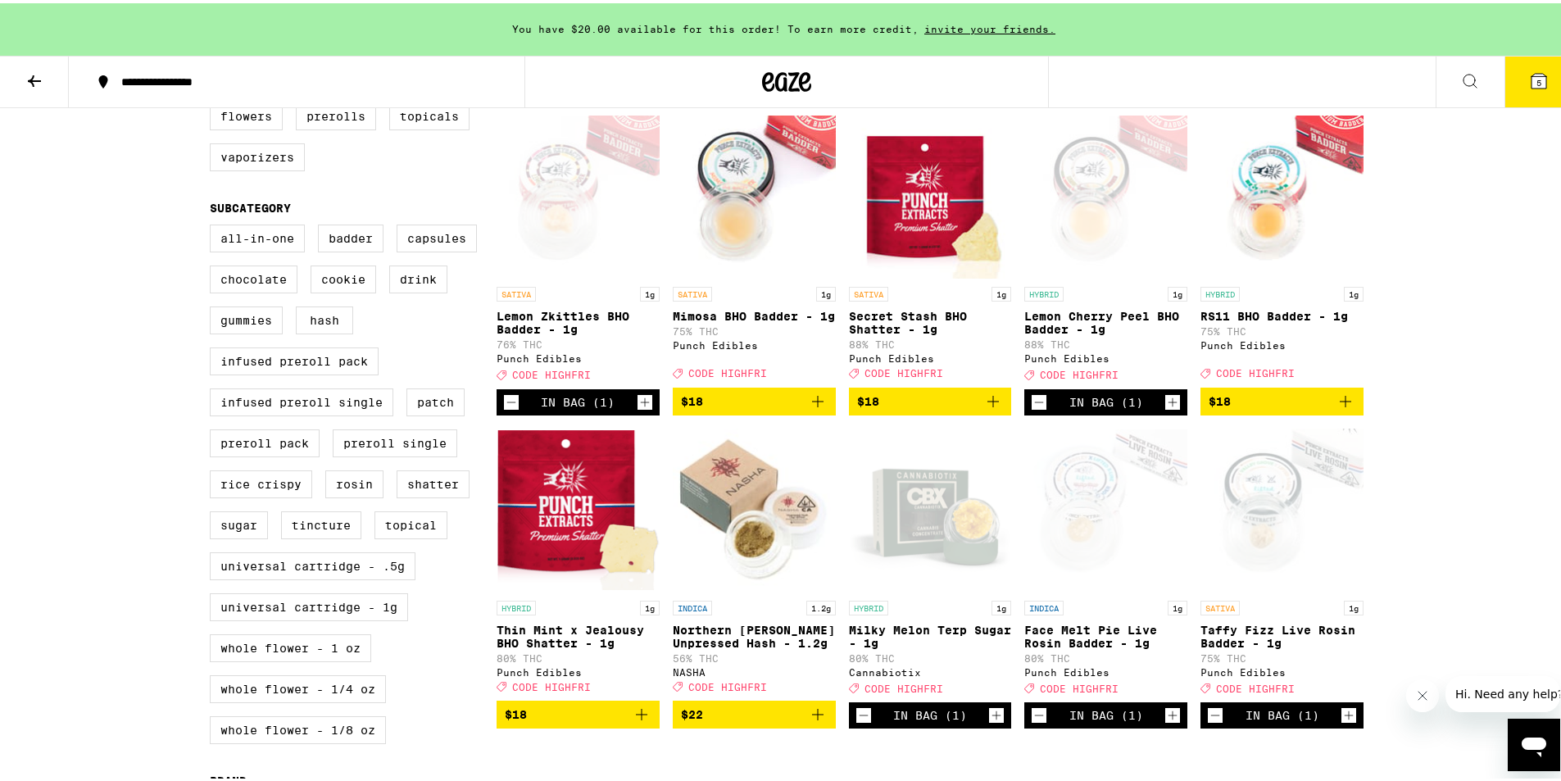
click at [814, 404] on icon "Add to bag" at bounding box center [817, 398] width 11 height 11
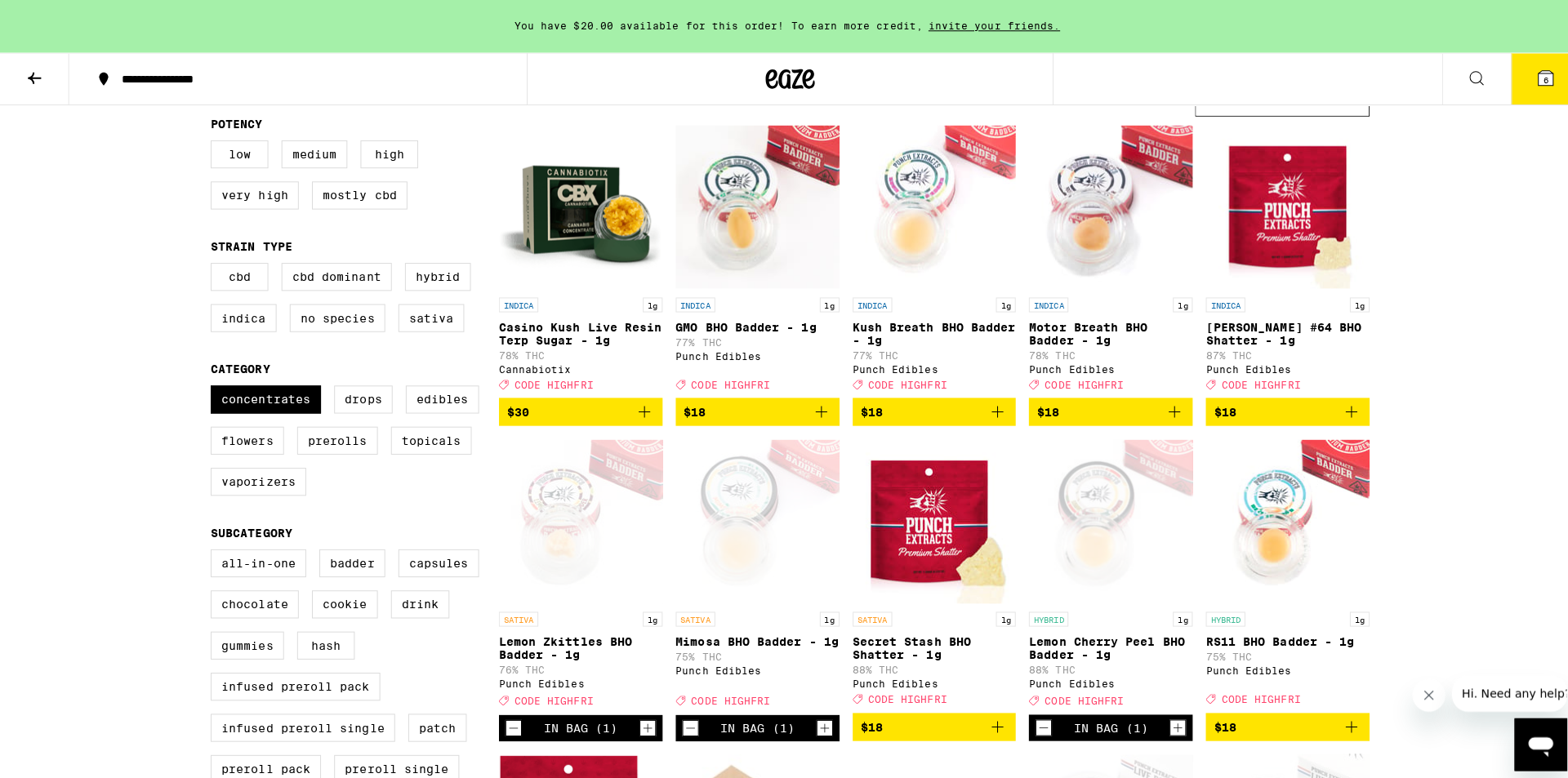
scroll to position [163, 0]
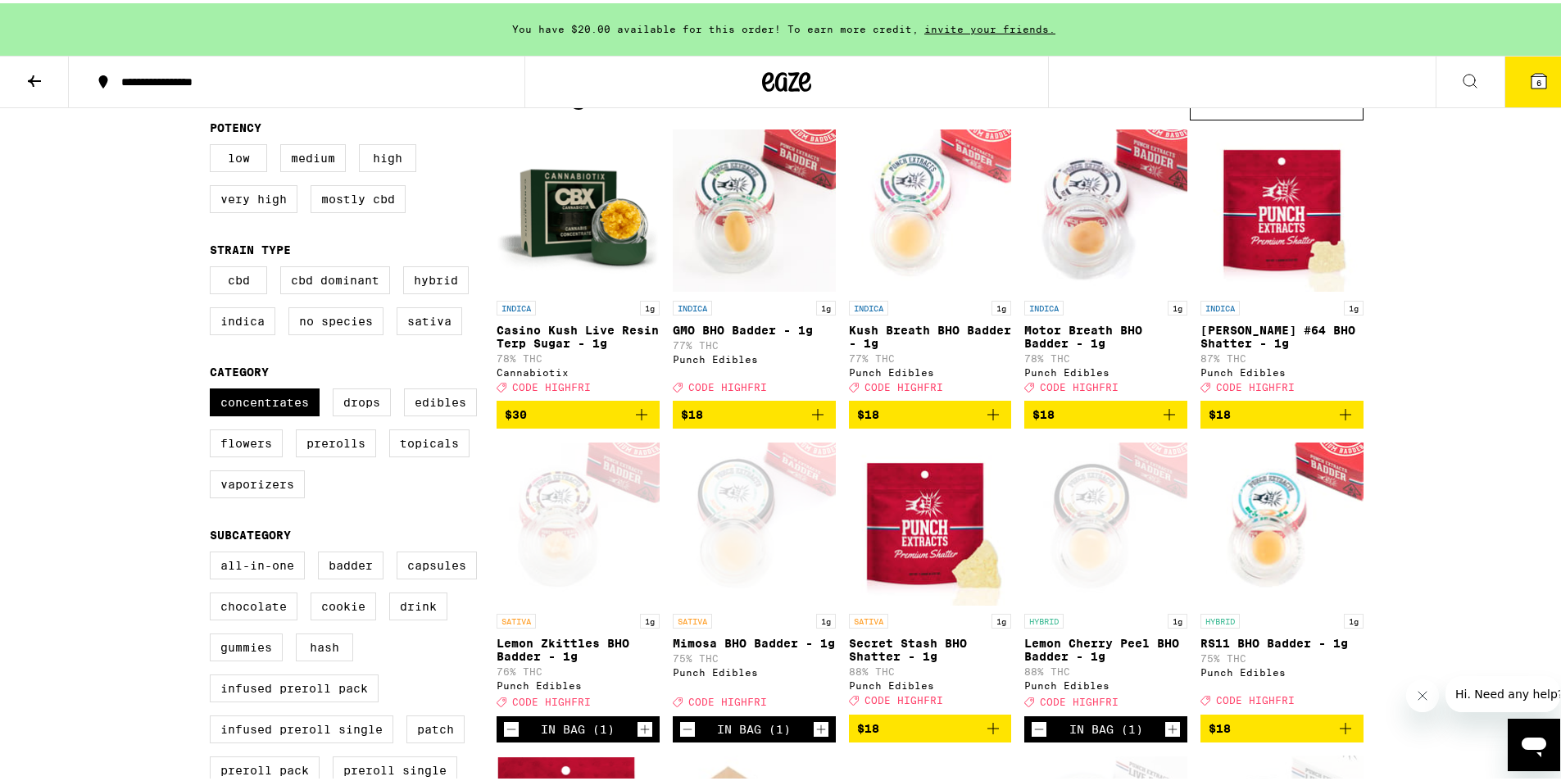
click at [1524, 89] on button "6" at bounding box center [1539, 78] width 69 height 51
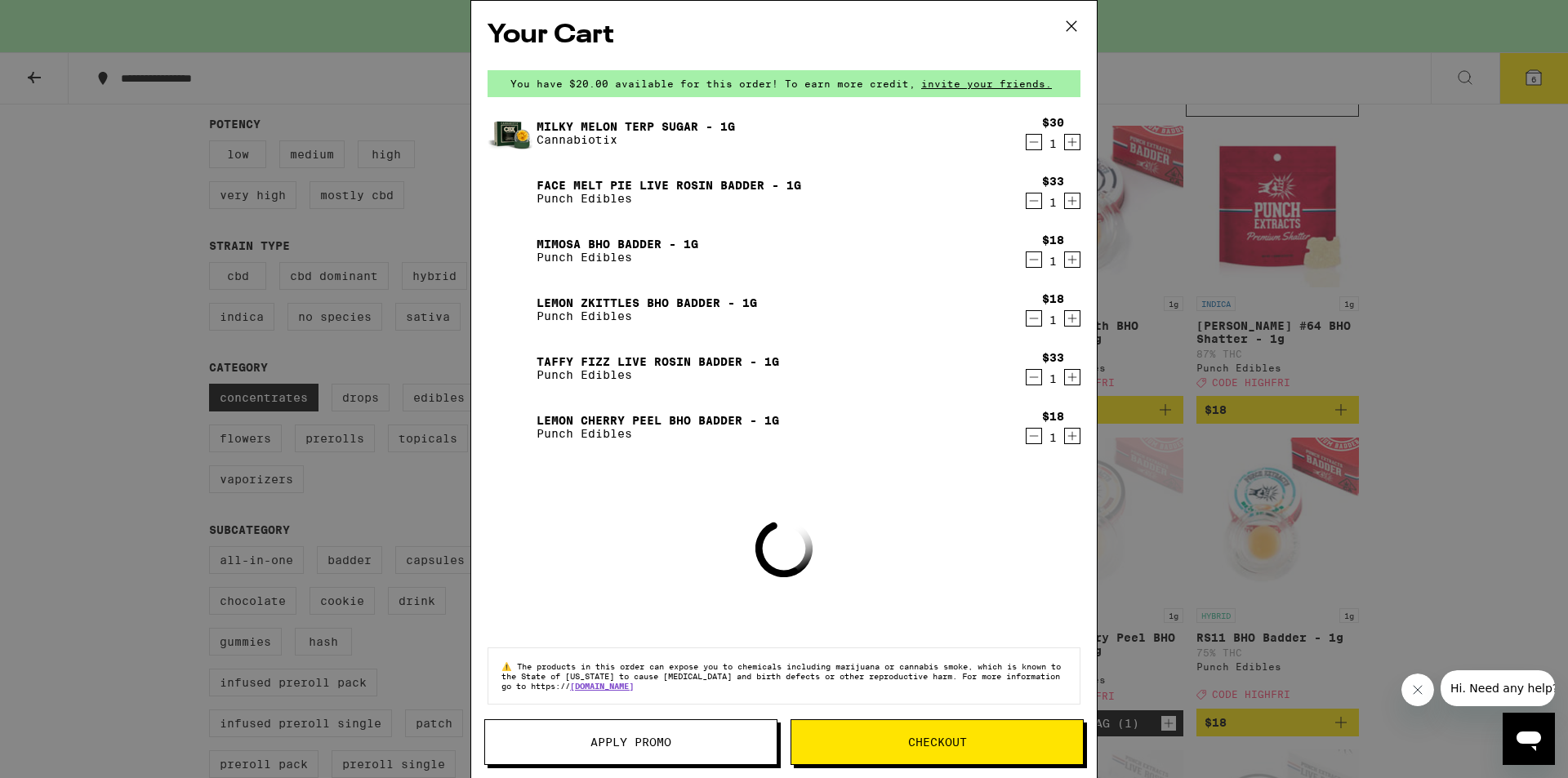
click at [677, 731] on button "Apply Promo" at bounding box center [631, 742] width 293 height 46
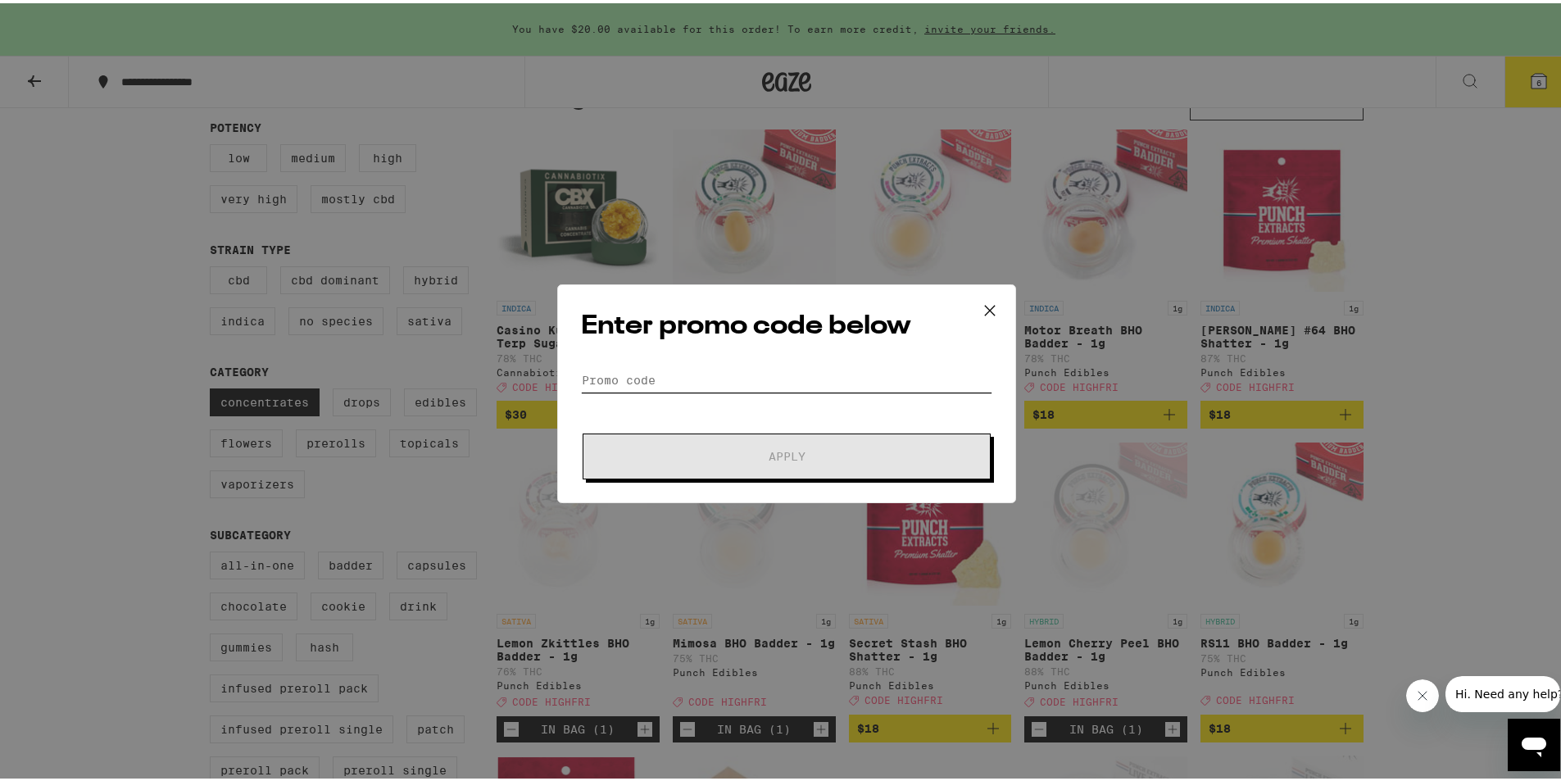
click at [709, 366] on input "Promo Code" at bounding box center [786, 377] width 411 height 25
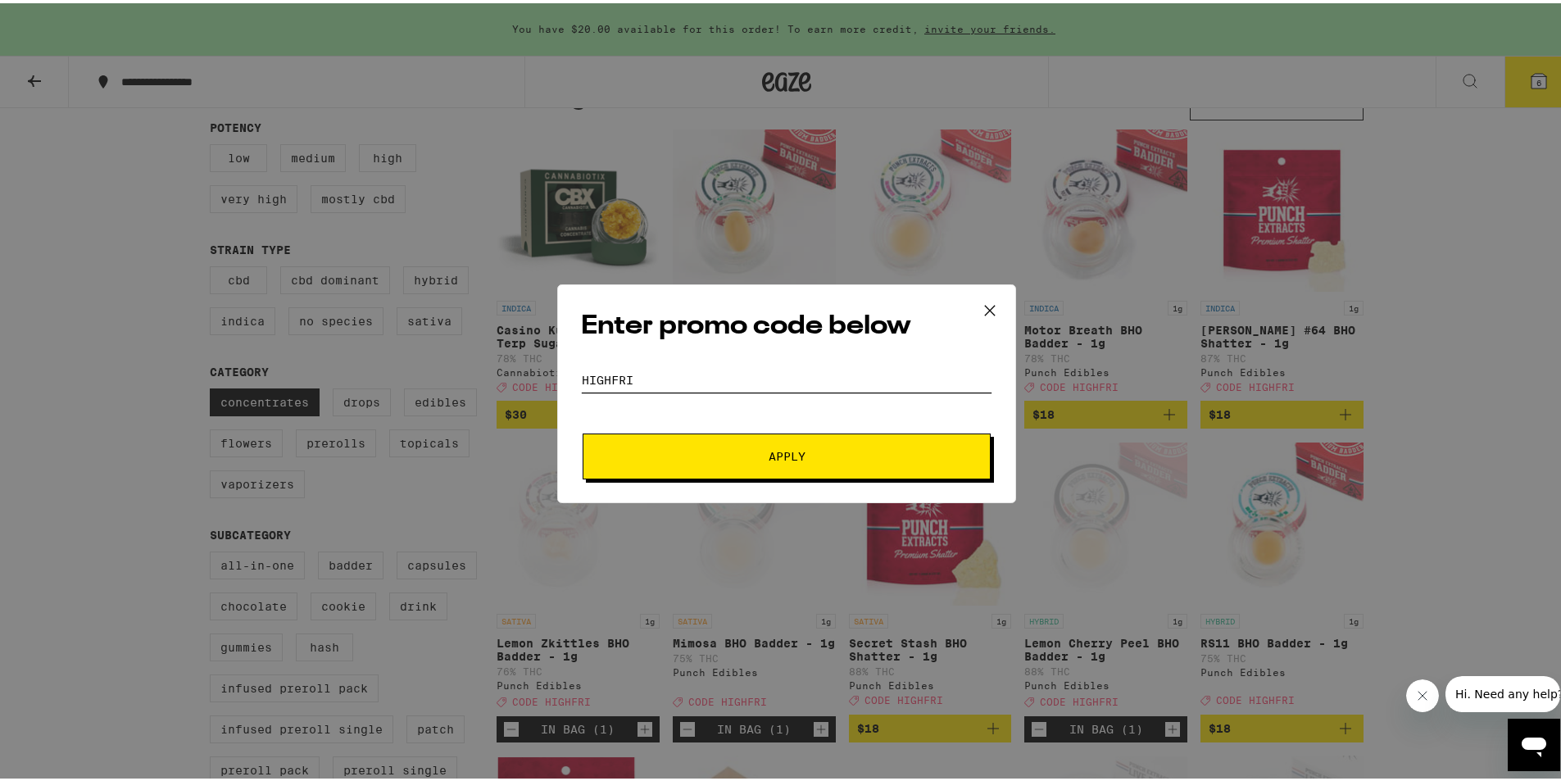
type input "highfri"
click at [811, 458] on button "Apply" at bounding box center [787, 453] width 408 height 46
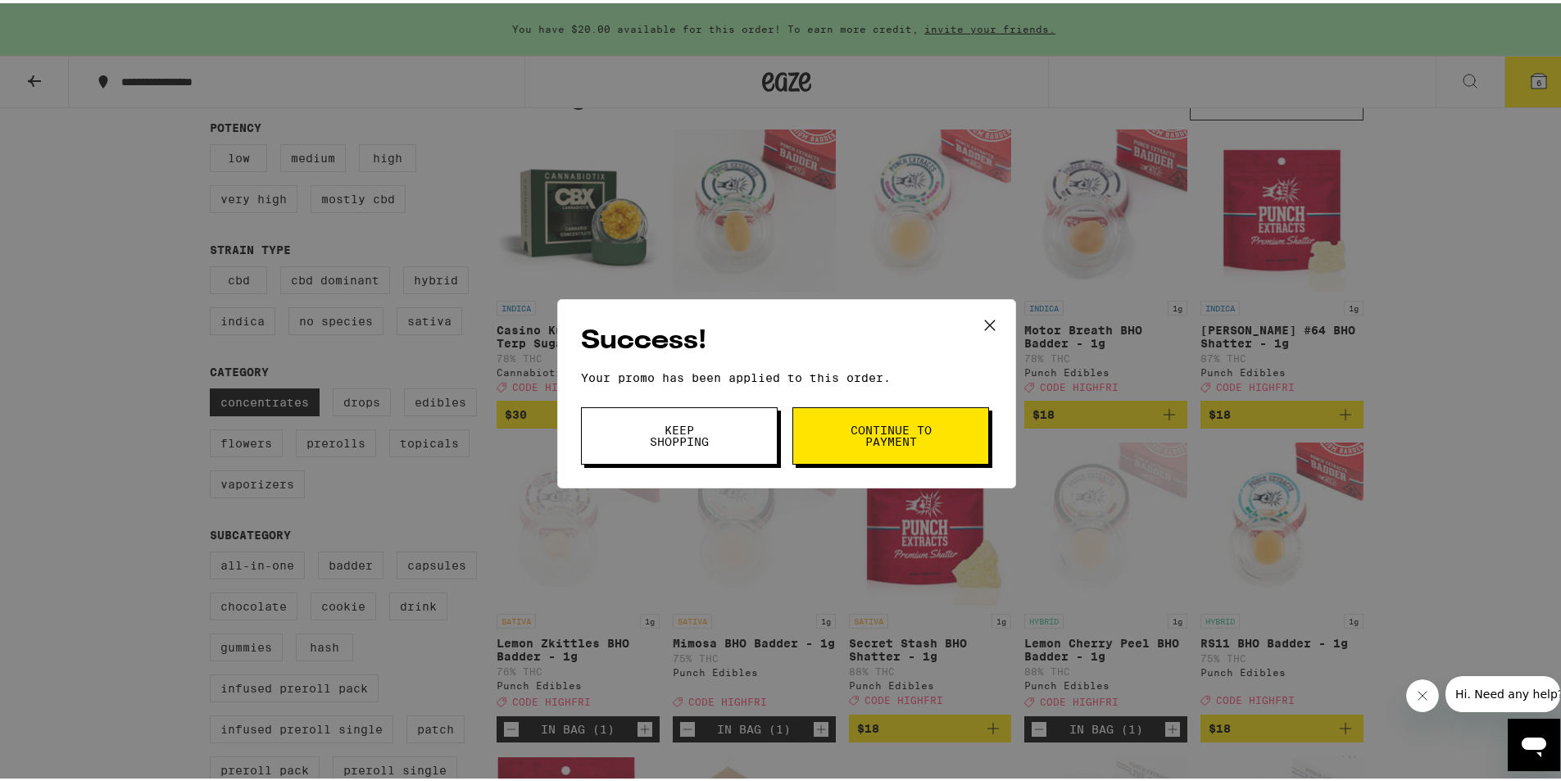
click at [665, 433] on span "Keep Shopping" at bounding box center [680, 432] width 84 height 23
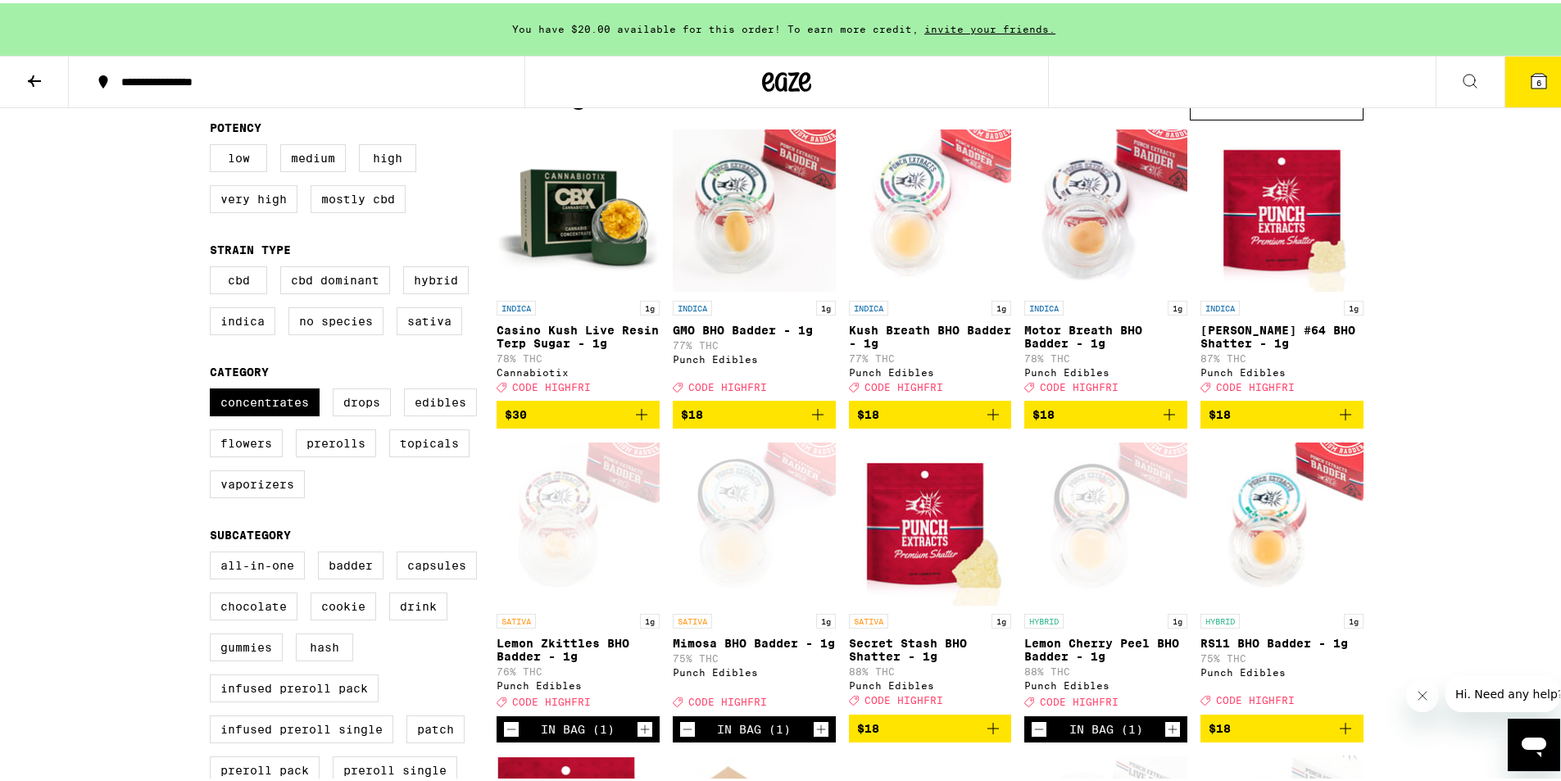
click at [1532, 81] on icon at bounding box center [1539, 77] width 15 height 15
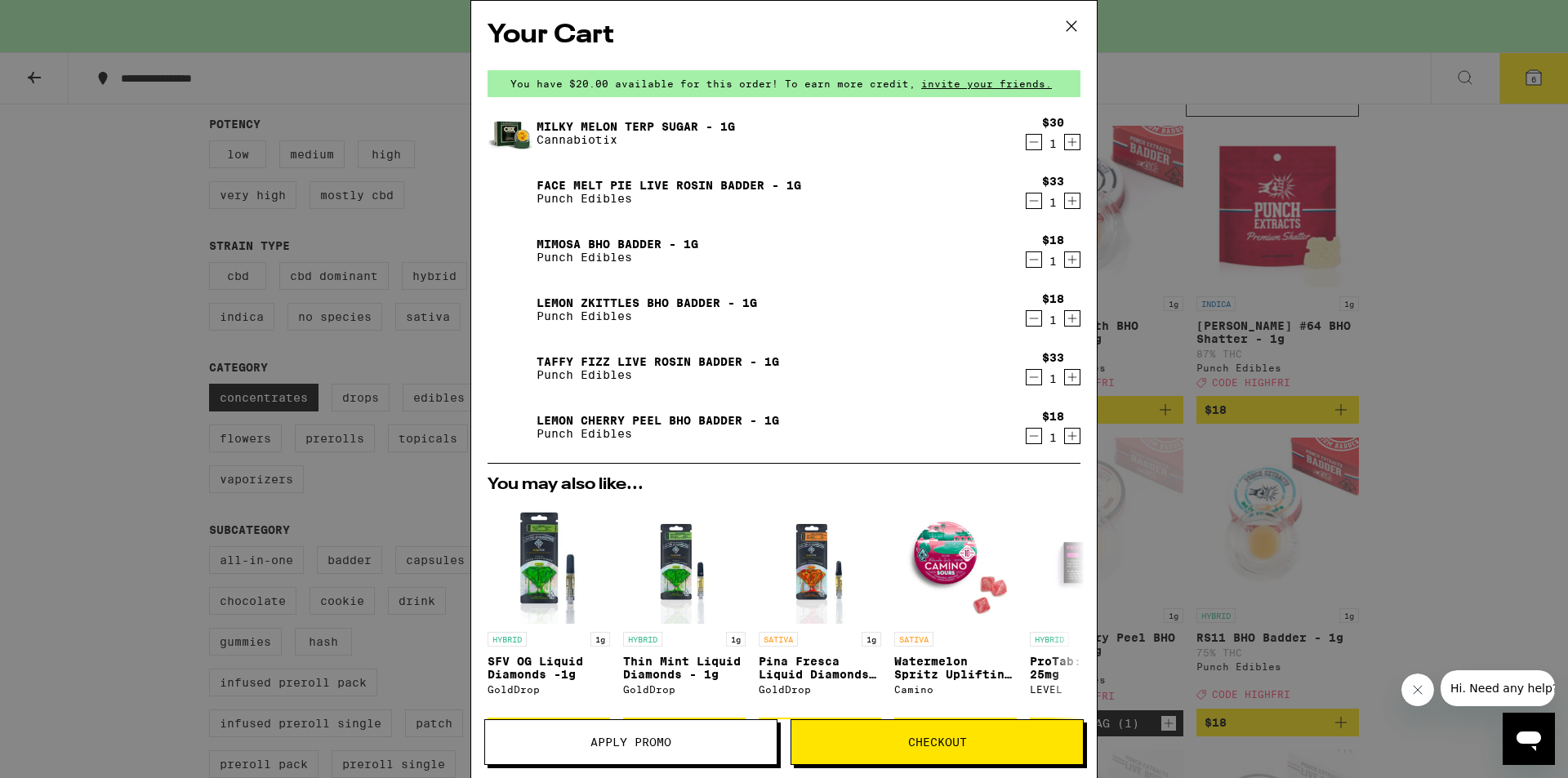
click at [1030, 142] on icon "Decrement" at bounding box center [1034, 142] width 9 height 0
